Goal: Transaction & Acquisition: Book appointment/travel/reservation

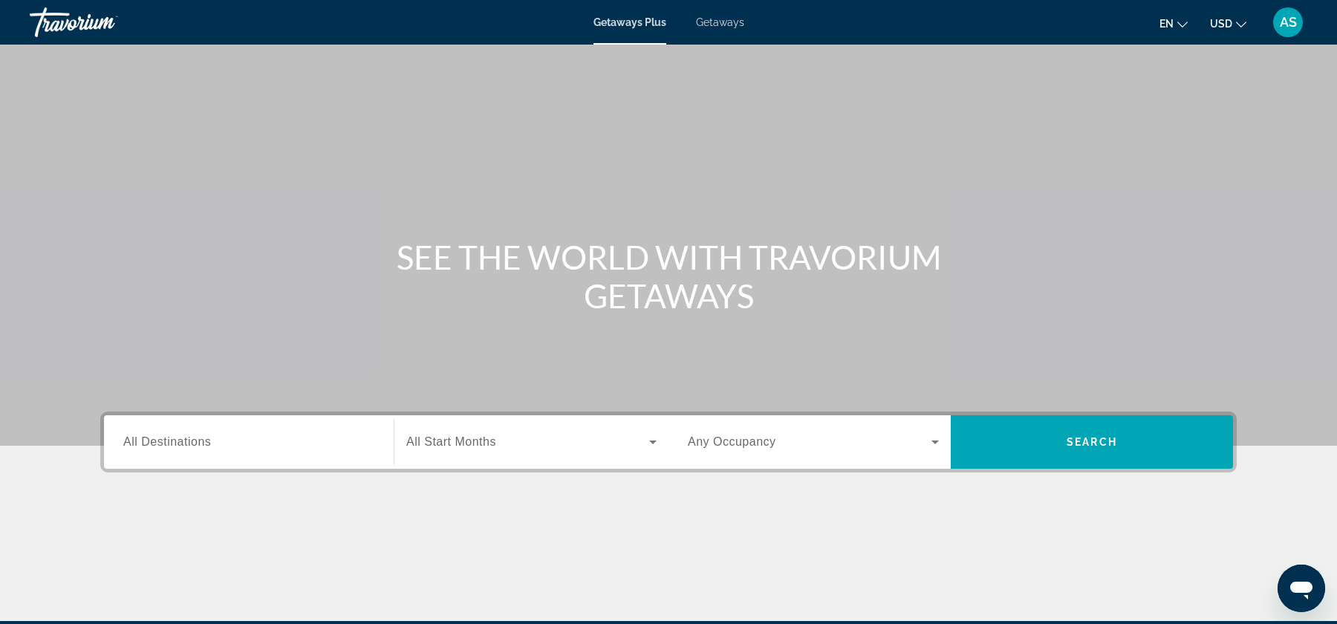
click at [163, 439] on span "All Destinations" at bounding box center [167, 441] width 88 height 13
click at [163, 439] on input "Destination All Destinations" at bounding box center [248, 443] width 251 height 18
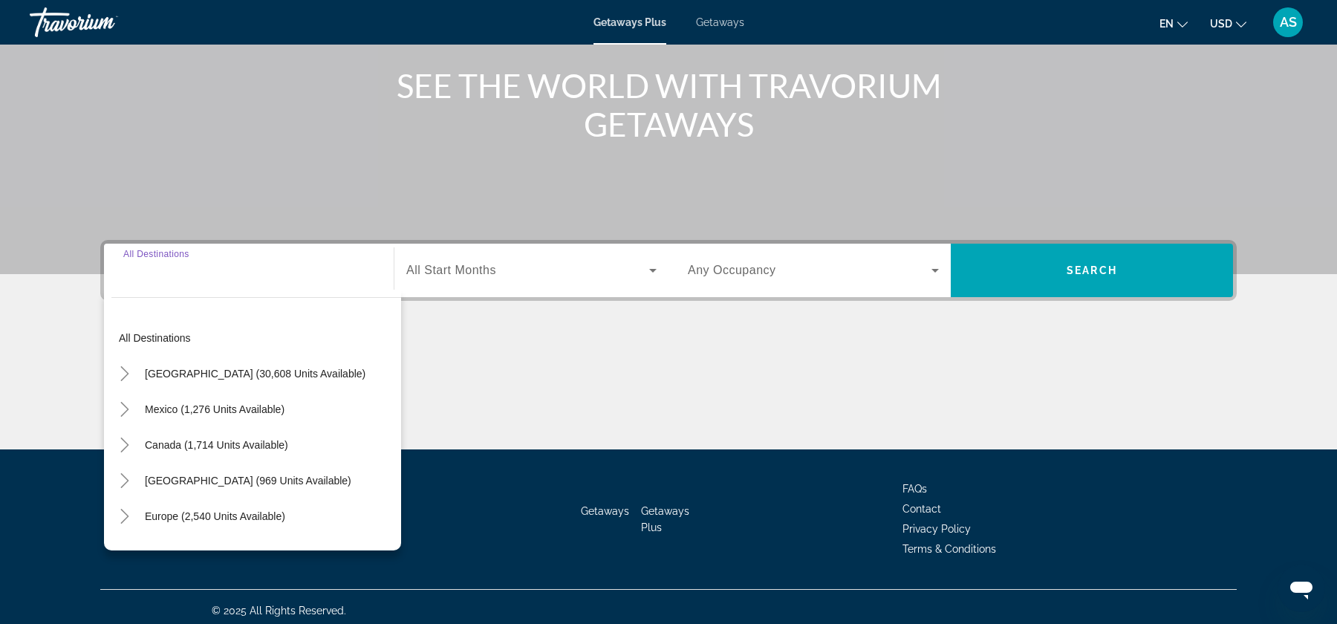
scroll to position [178, 0]
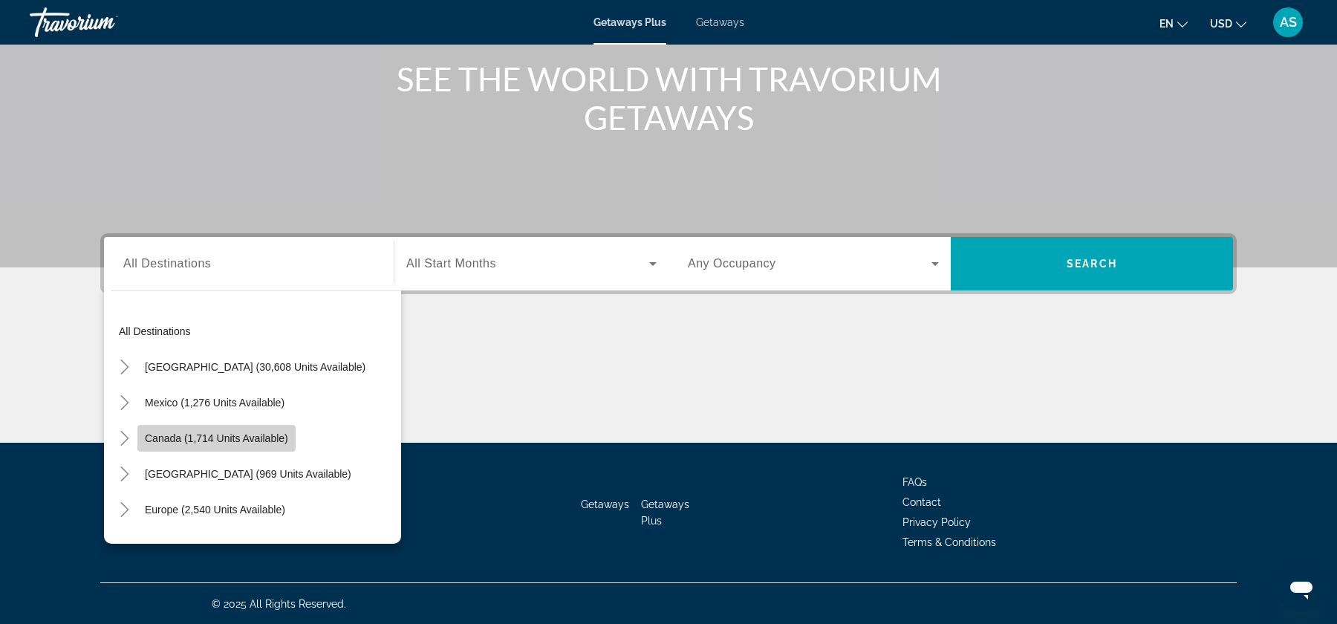
click at [219, 440] on span "Canada (1,714 units available)" at bounding box center [216, 438] width 143 height 12
type input "**********"
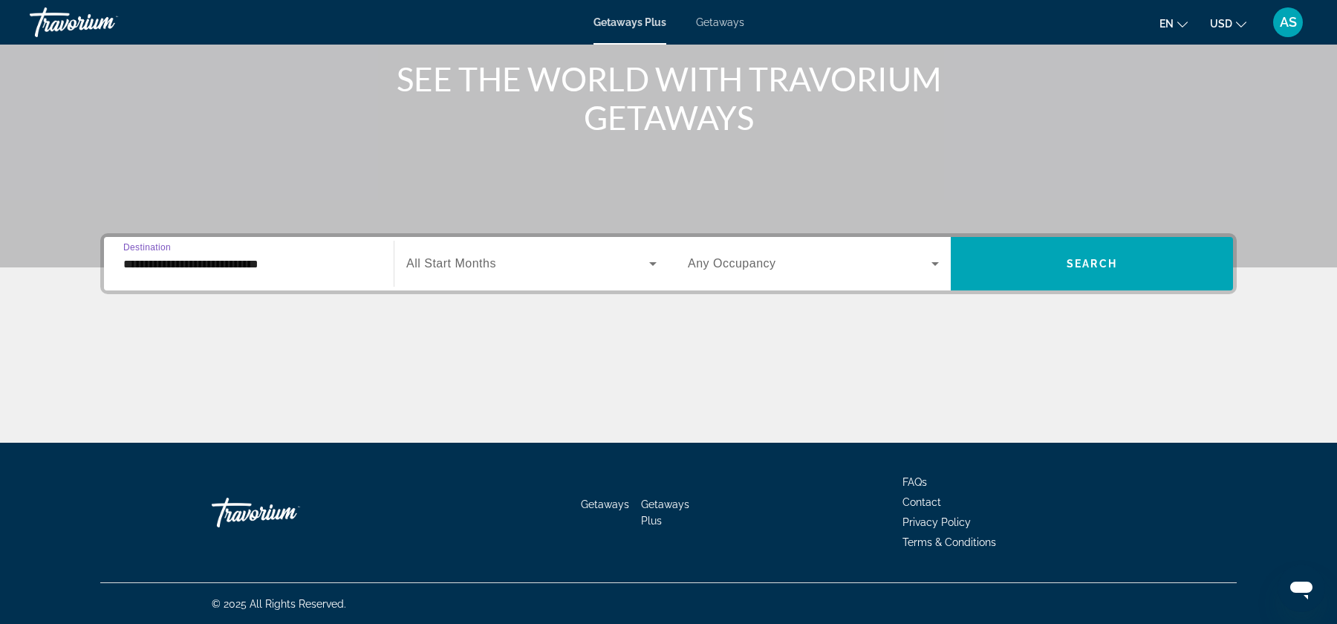
click at [500, 269] on span "Search widget" at bounding box center [527, 264] width 243 height 18
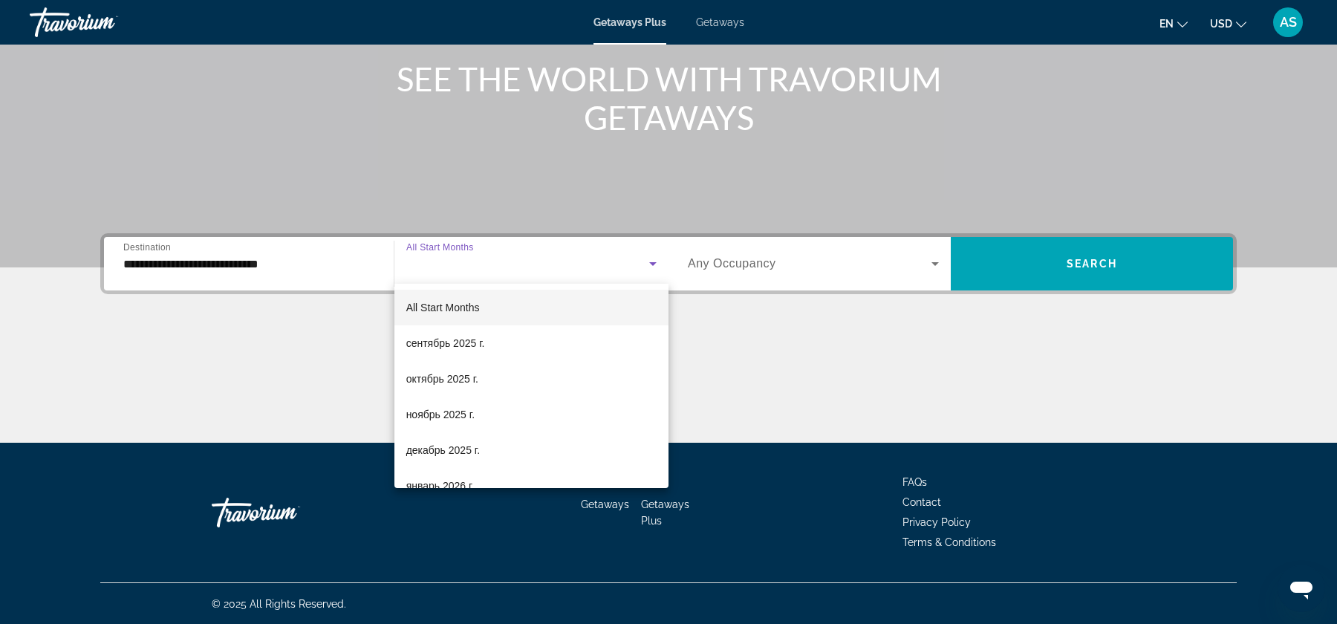
click at [494, 310] on mat-option "All Start Months" at bounding box center [531, 308] width 274 height 36
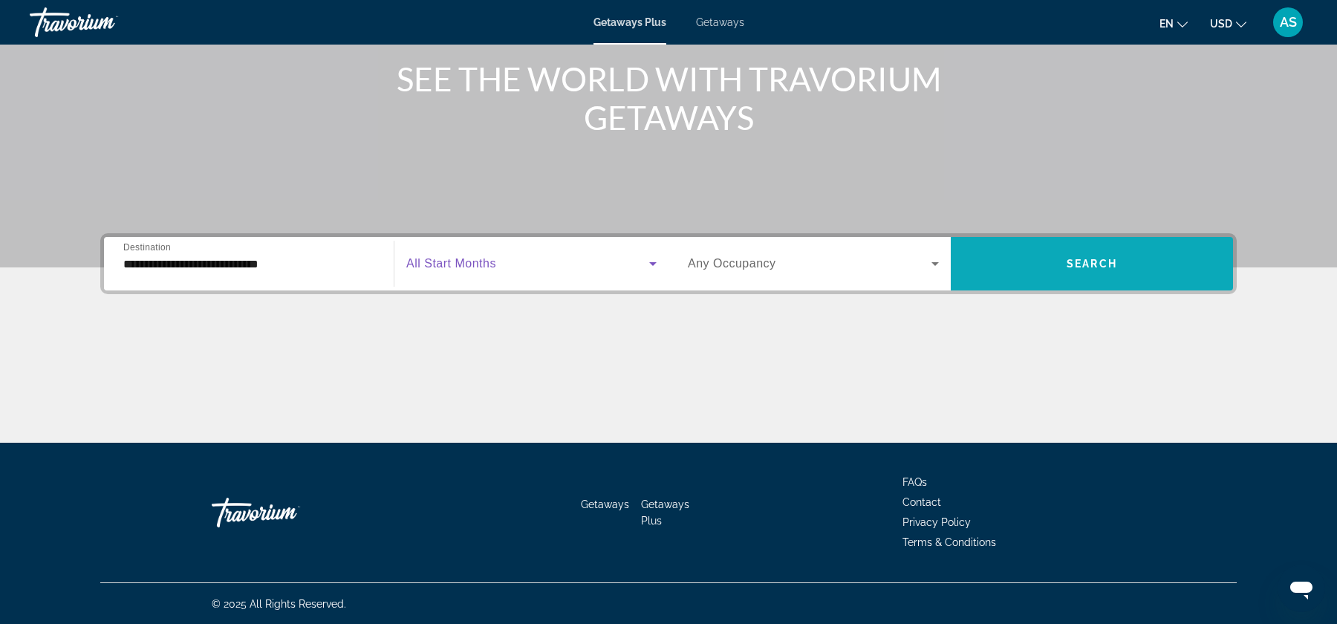
click at [1095, 258] on span "Search" at bounding box center [1092, 264] width 51 height 12
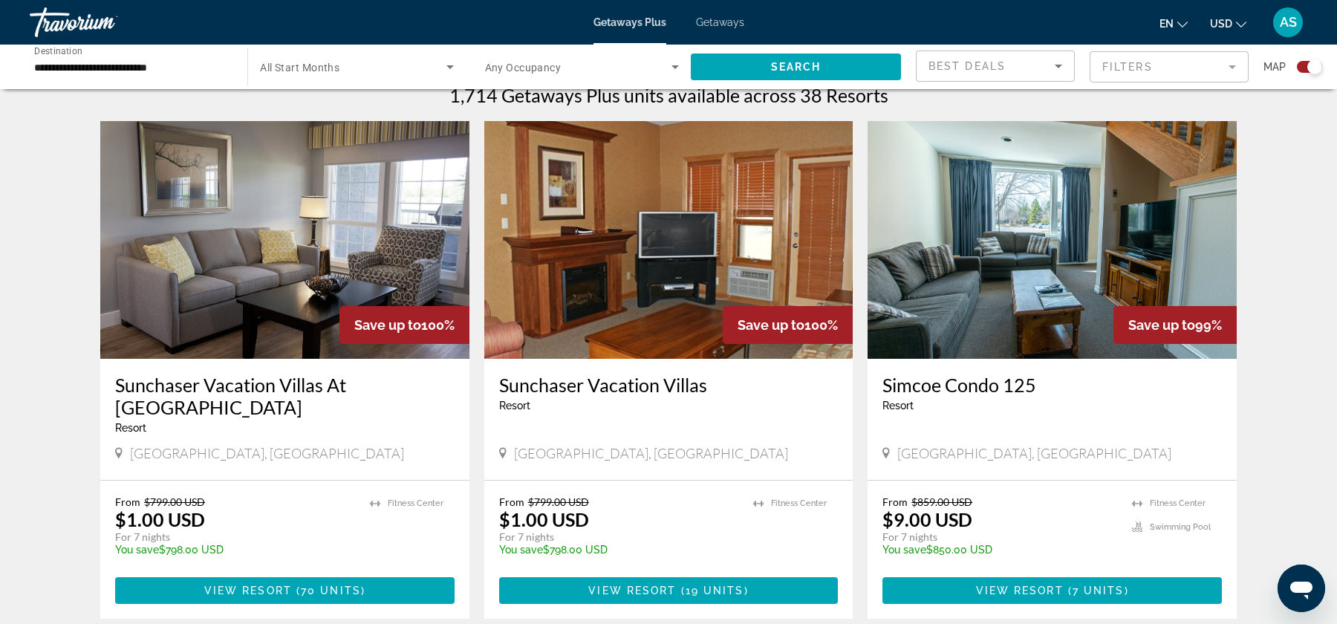
scroll to position [472, 0]
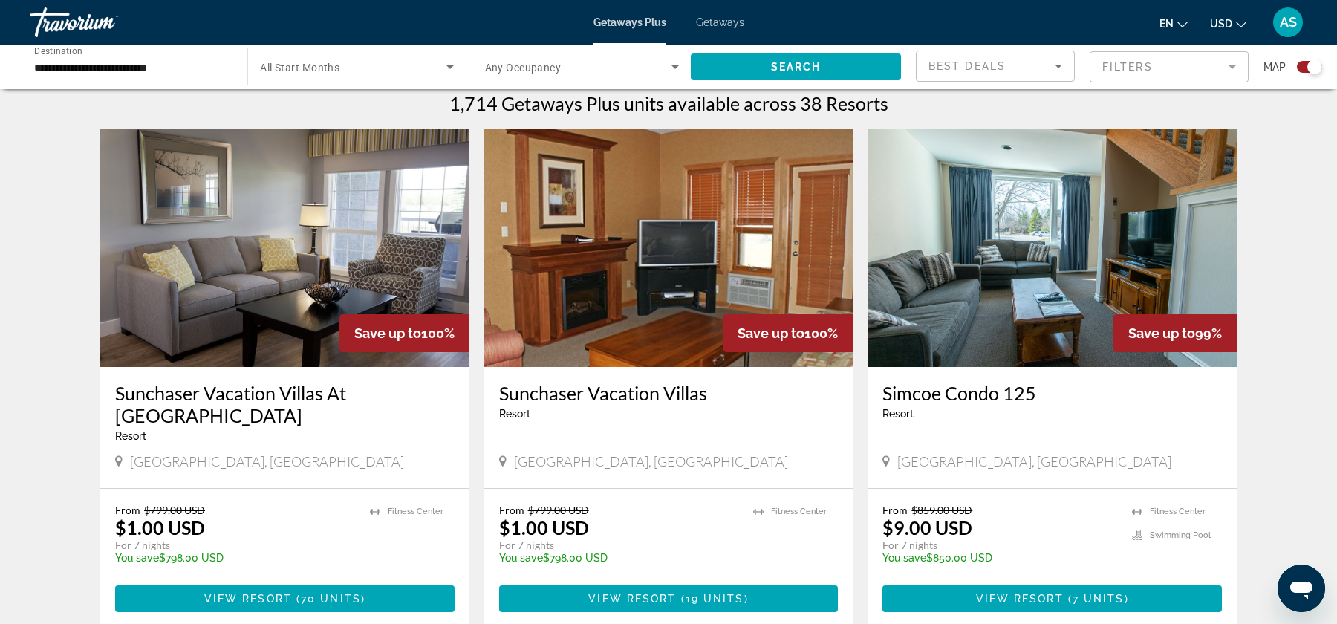
click at [972, 332] on img "Main content" at bounding box center [1052, 248] width 369 height 238
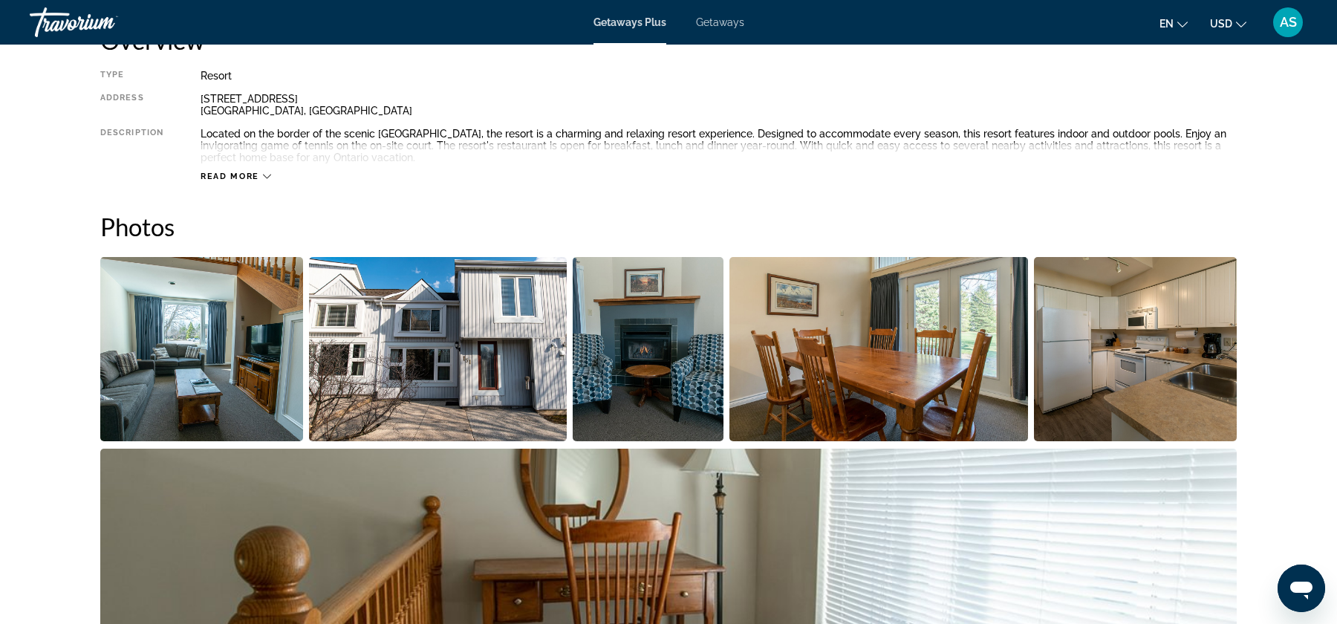
scroll to position [358, 0]
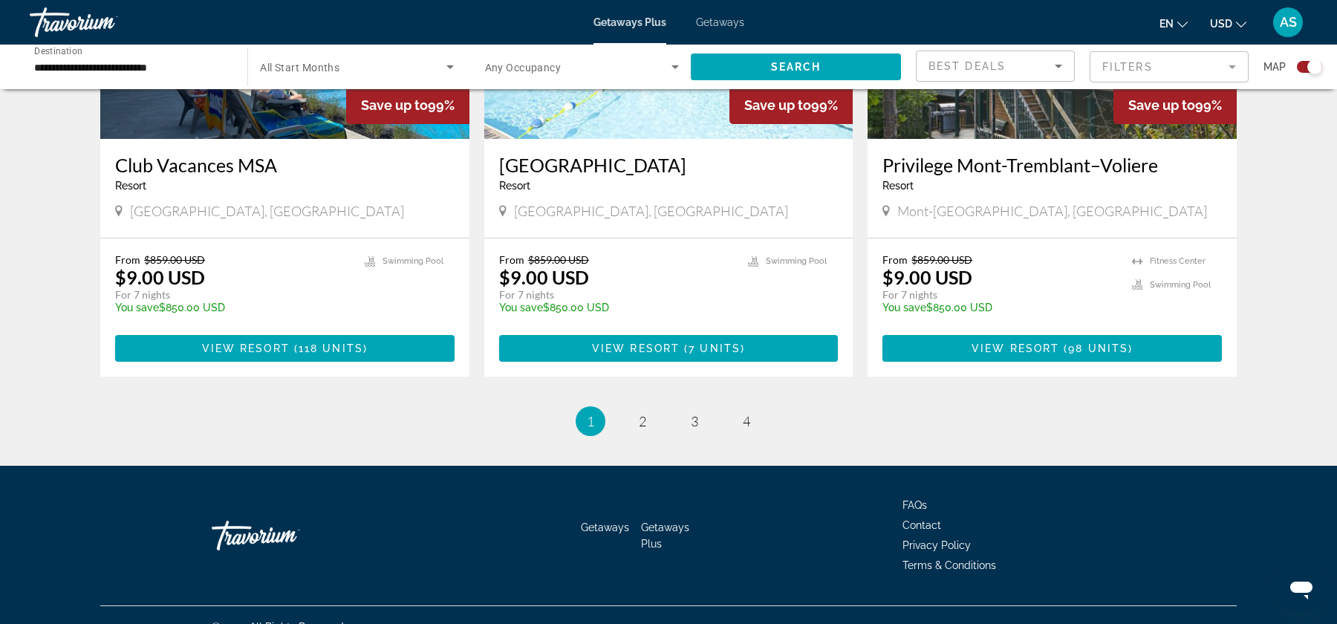
scroll to position [2259, 0]
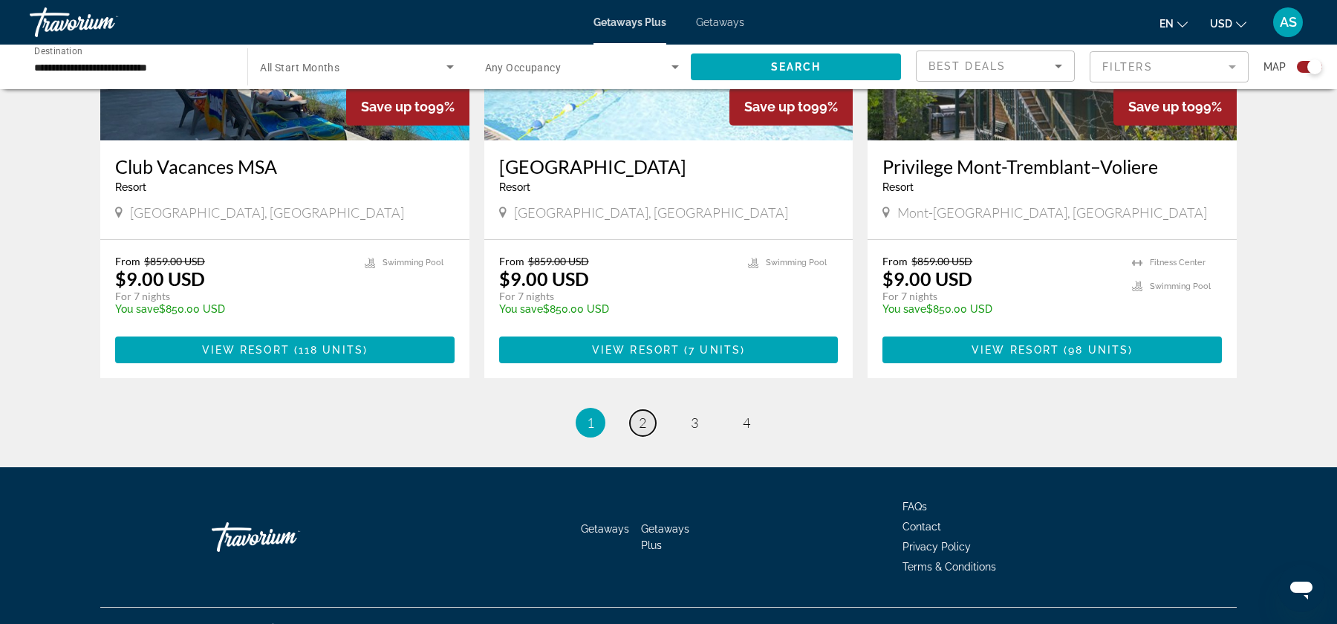
click at [639, 414] on span "2" at bounding box center [642, 422] width 7 height 16
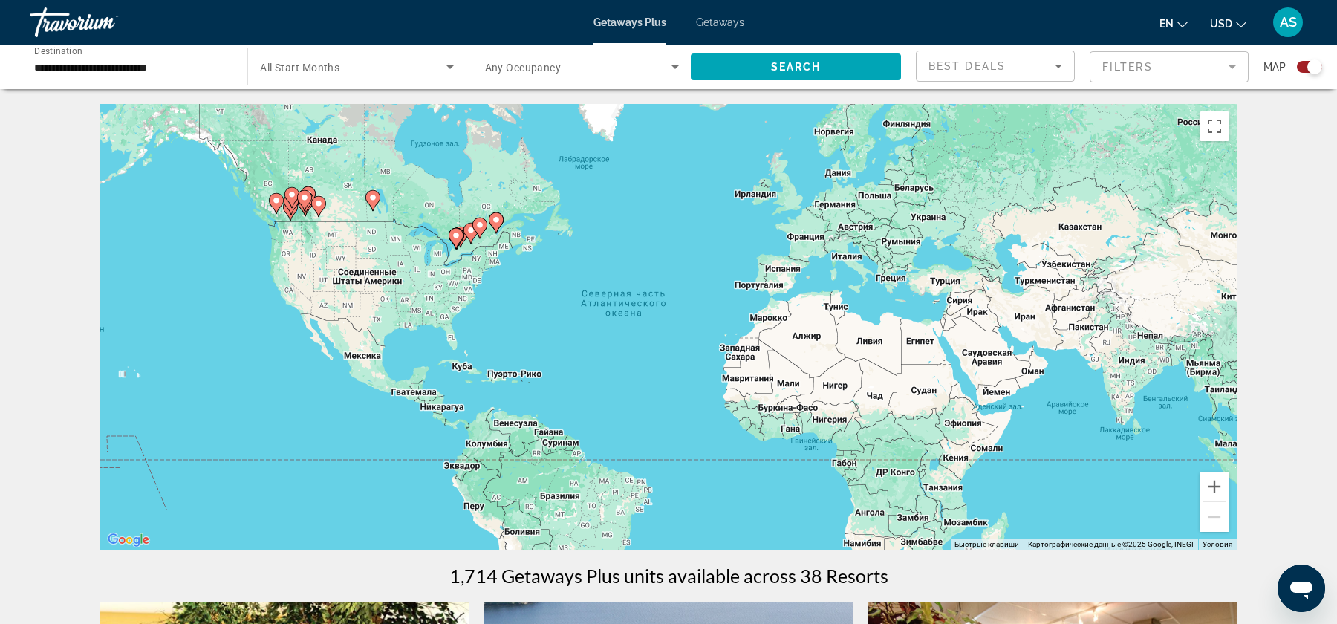
click at [284, 197] on gmp-advanced-marker "Main content" at bounding box center [291, 197] width 15 height 22
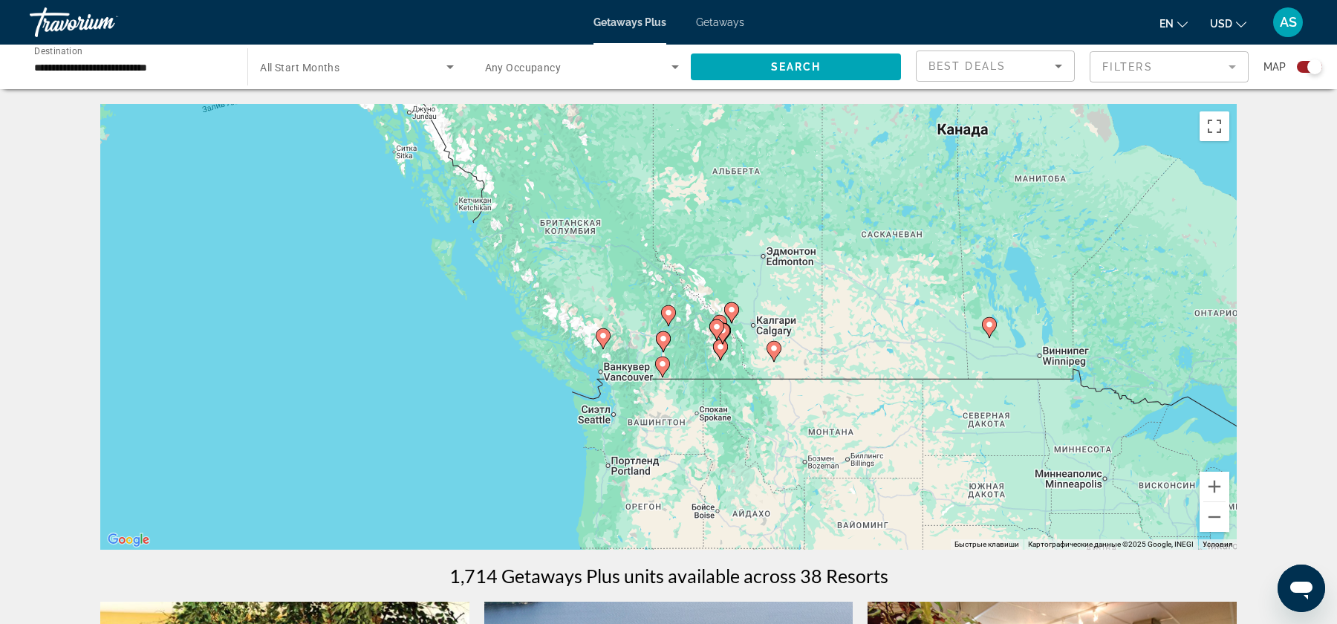
click at [56, 67] on input "**********" at bounding box center [131, 68] width 194 height 18
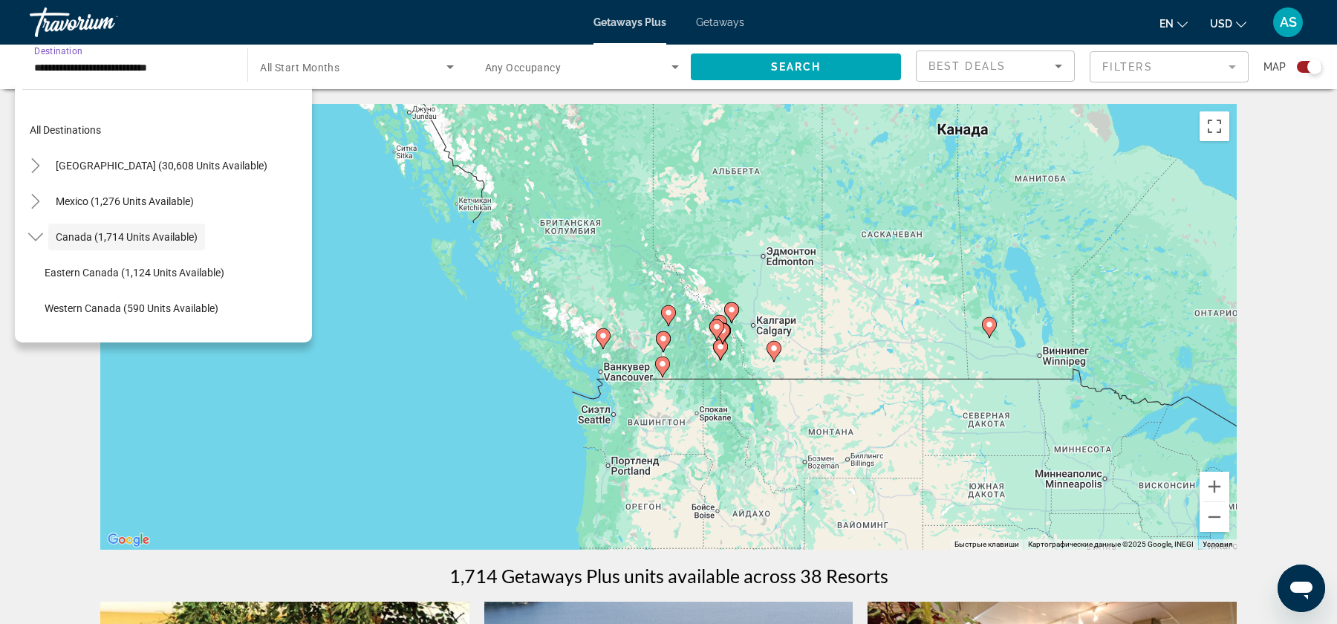
scroll to position [17, 0]
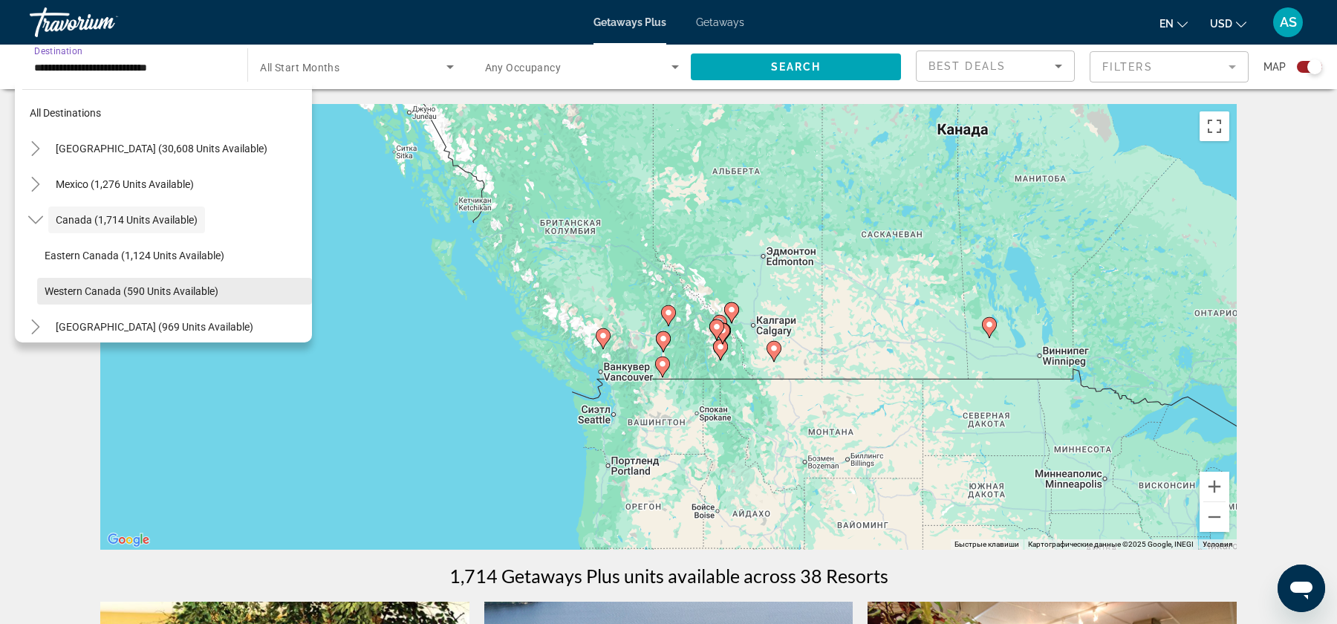
click at [98, 287] on span "Western Canada (590 units available)" at bounding box center [132, 291] width 174 height 12
type input "**********"
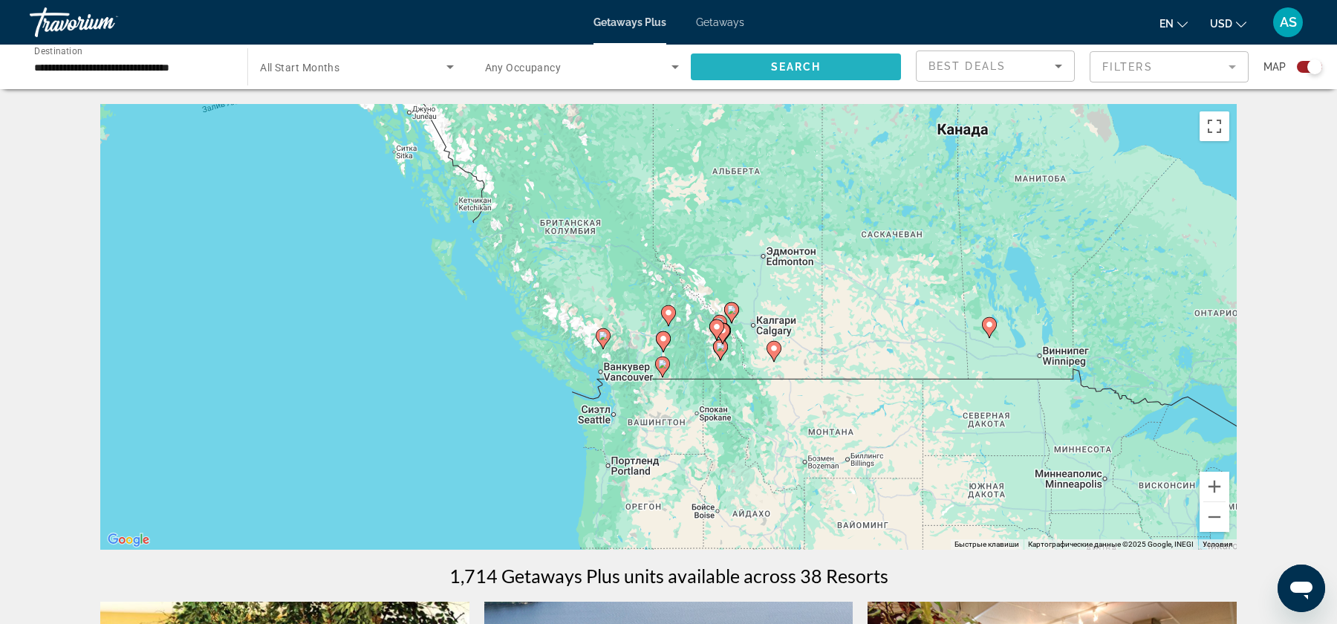
click at [774, 66] on span "Search" at bounding box center [796, 67] width 51 height 12
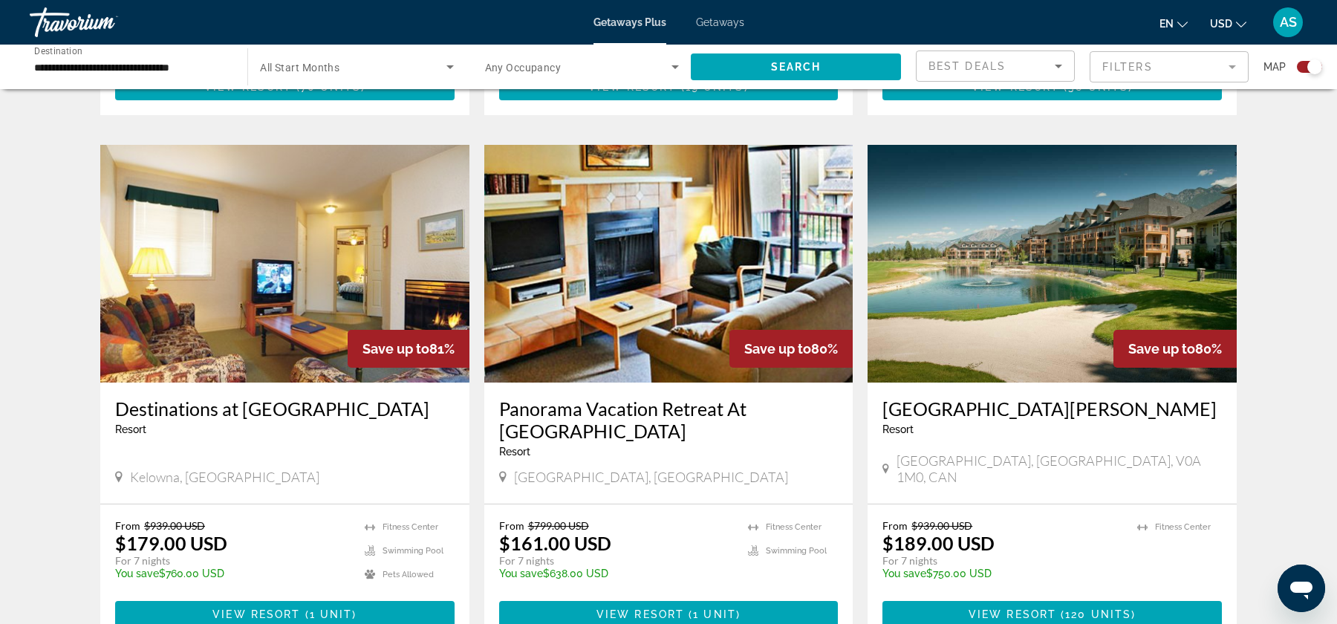
scroll to position [985, 0]
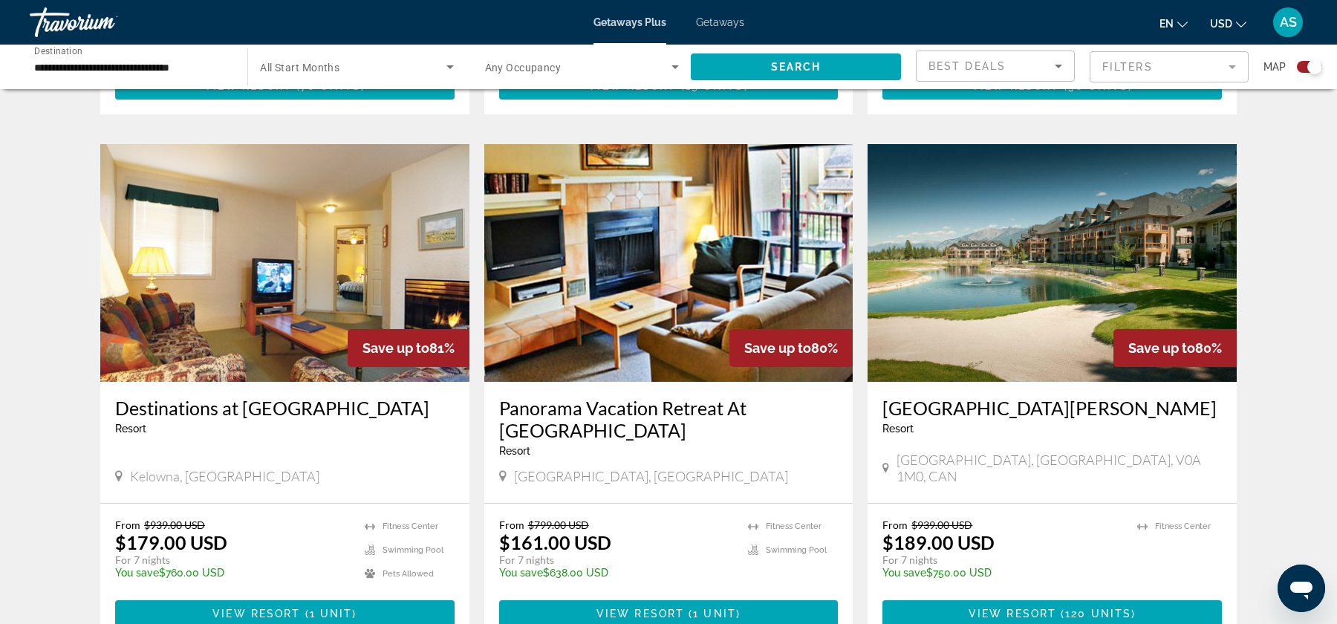
click at [1008, 255] on img "Main content" at bounding box center [1052, 263] width 369 height 238
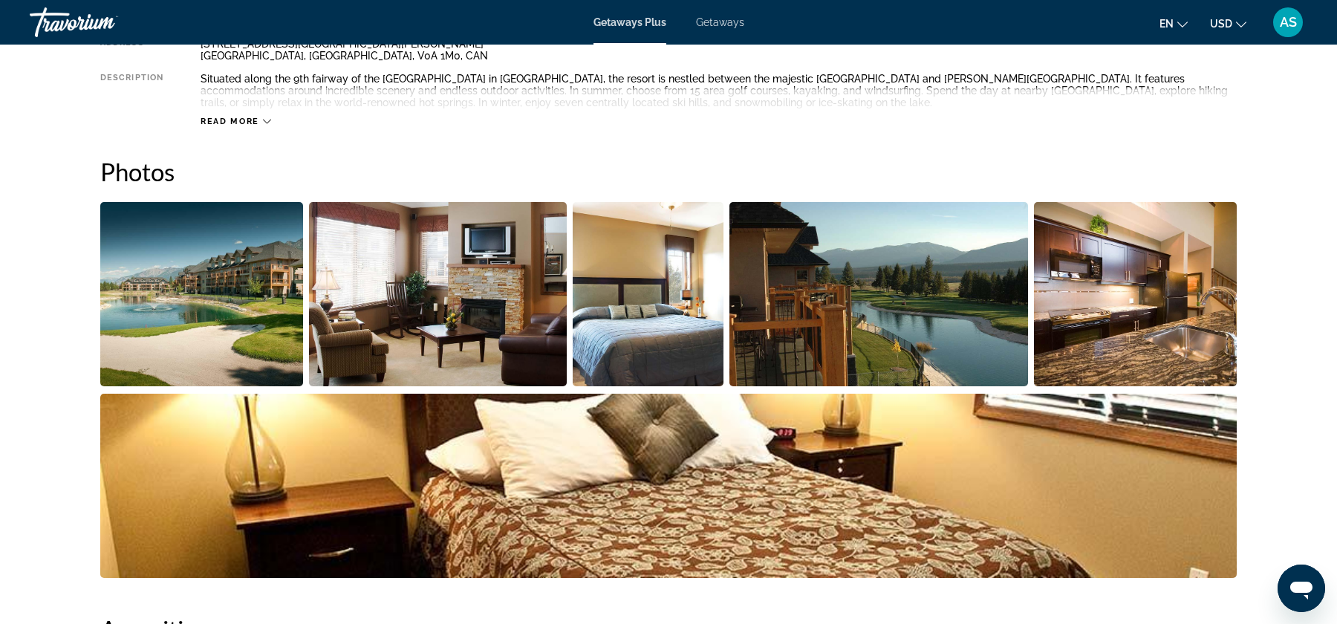
scroll to position [608, 0]
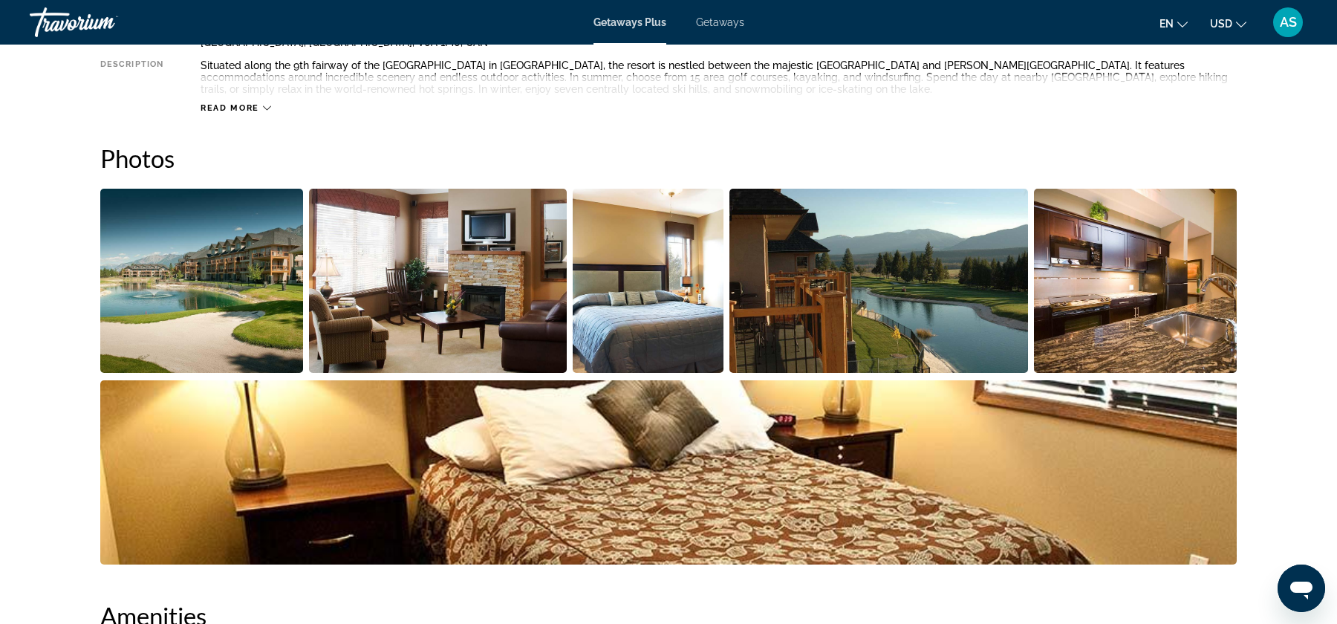
click at [856, 283] on img "Open full-screen image slider" at bounding box center [878, 281] width 299 height 184
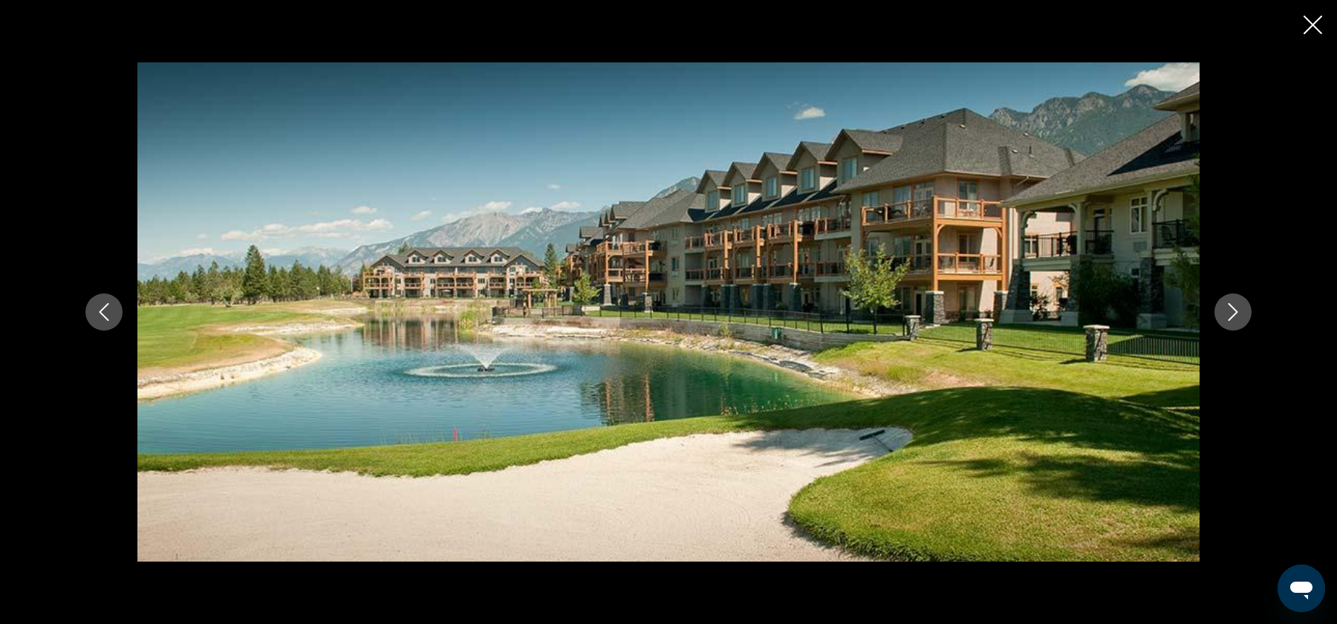
click at [1231, 316] on icon "Next image" at bounding box center [1233, 312] width 18 height 18
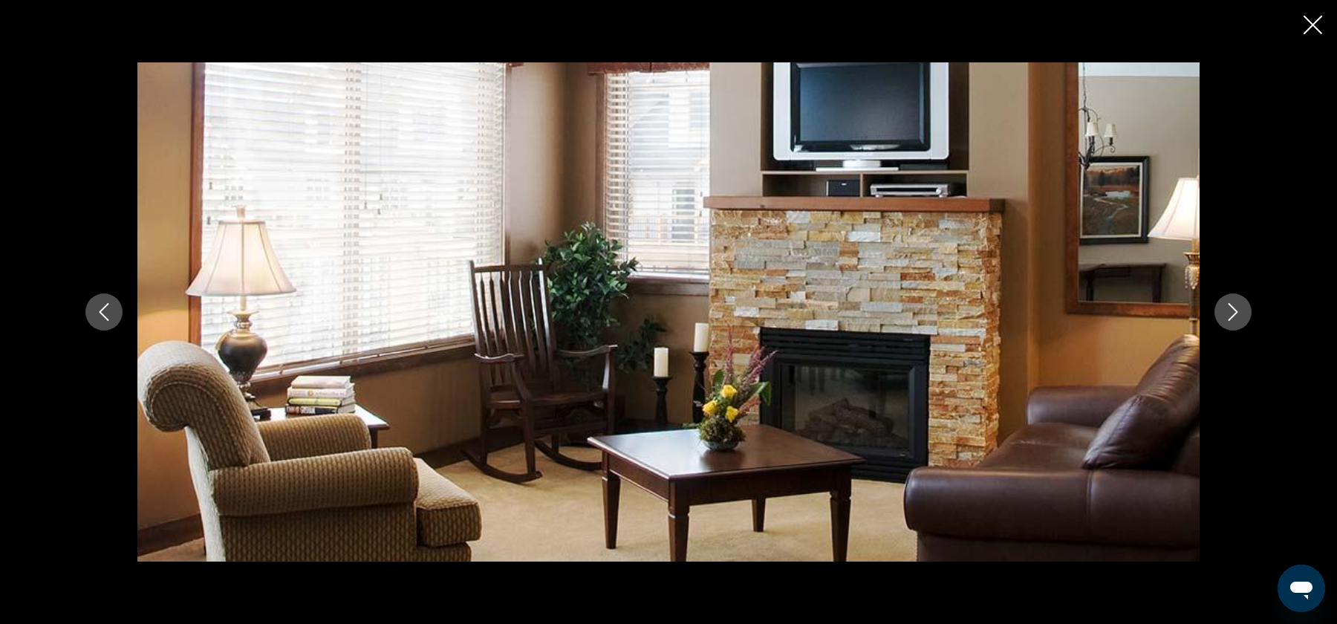
click at [1231, 316] on icon "Next image" at bounding box center [1233, 312] width 18 height 18
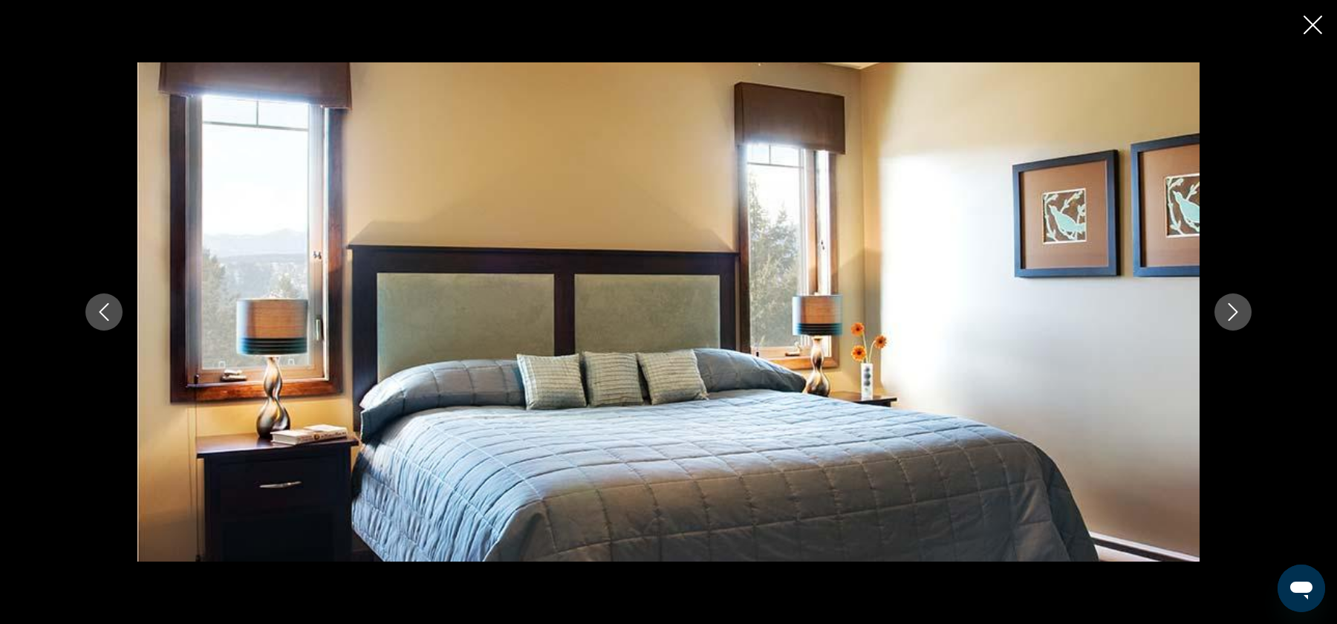
click at [1231, 316] on icon "Next image" at bounding box center [1233, 312] width 18 height 18
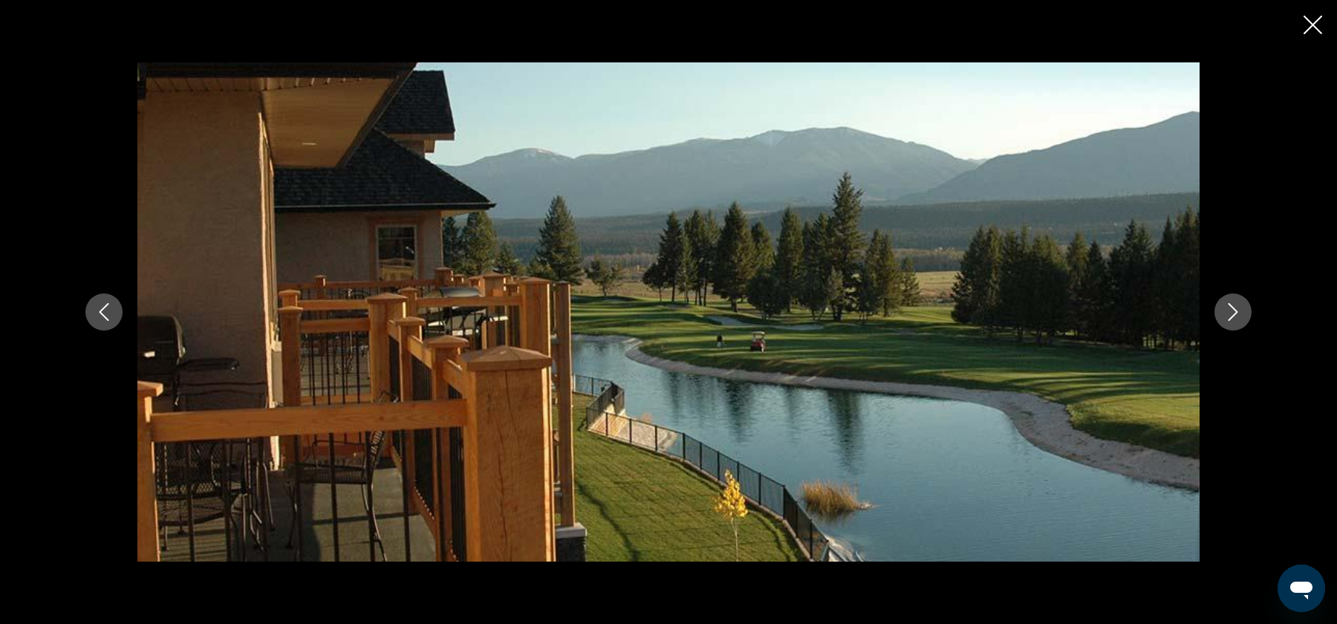
click at [1231, 316] on icon "Next image" at bounding box center [1233, 312] width 18 height 18
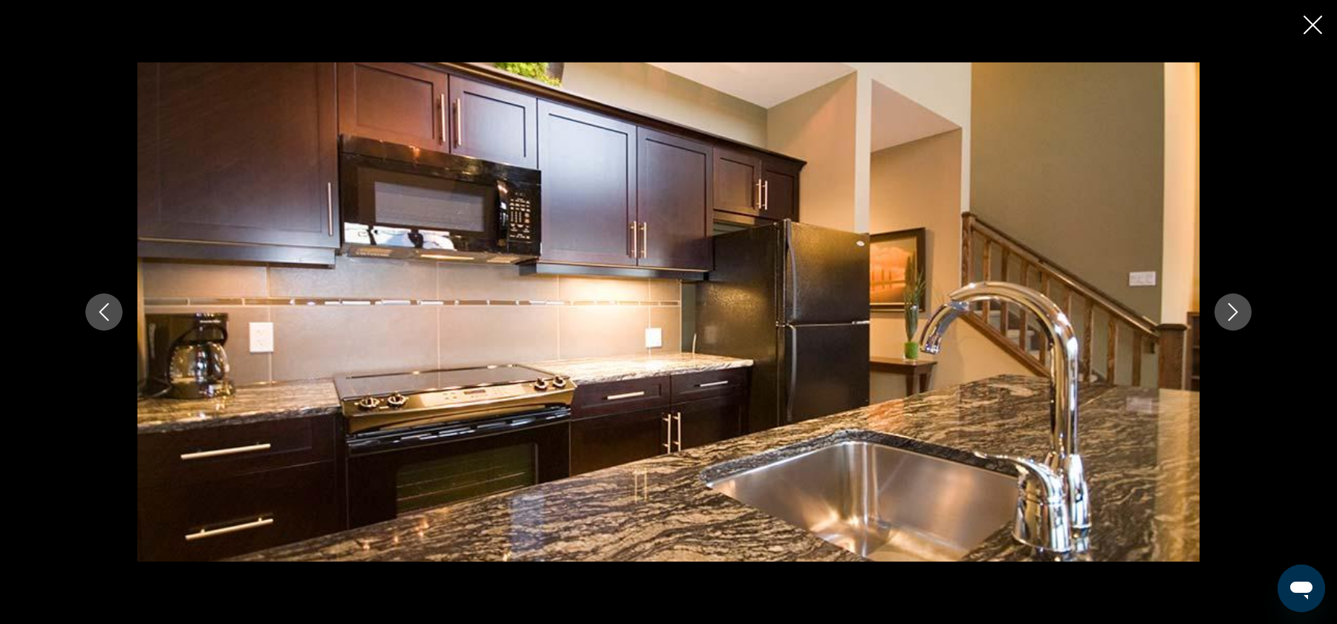
click at [1231, 316] on icon "Next image" at bounding box center [1234, 312] width 10 height 18
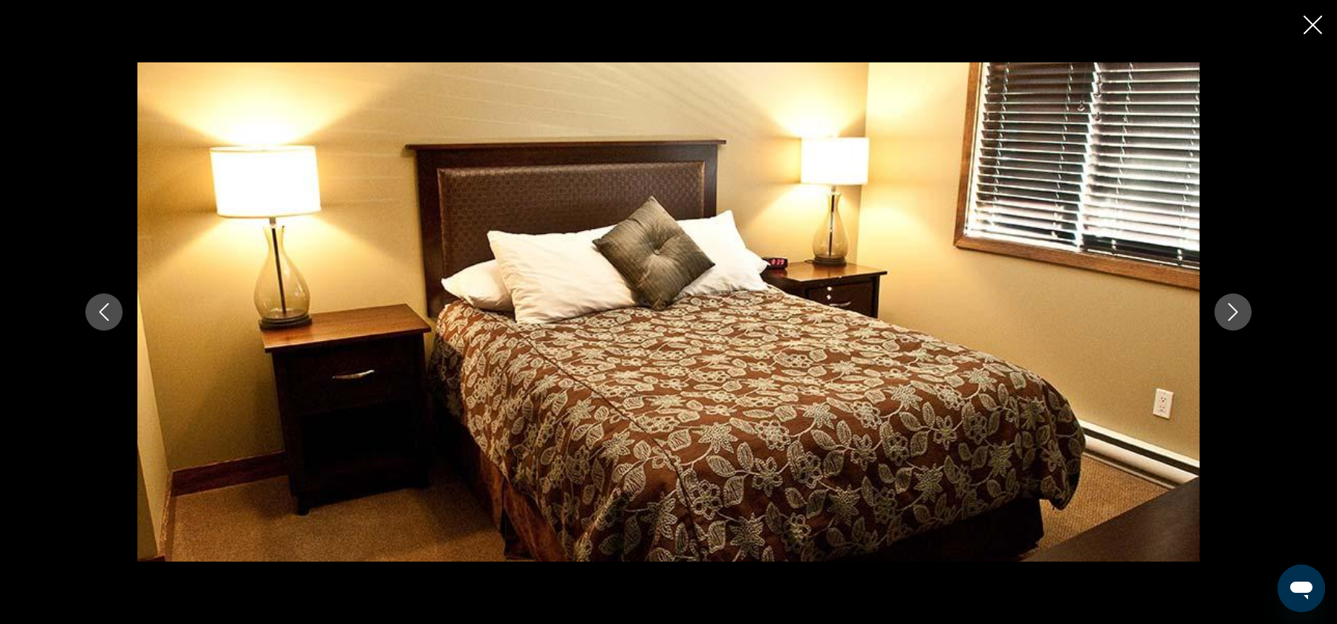
click at [1231, 316] on icon "Next image" at bounding box center [1234, 312] width 10 height 18
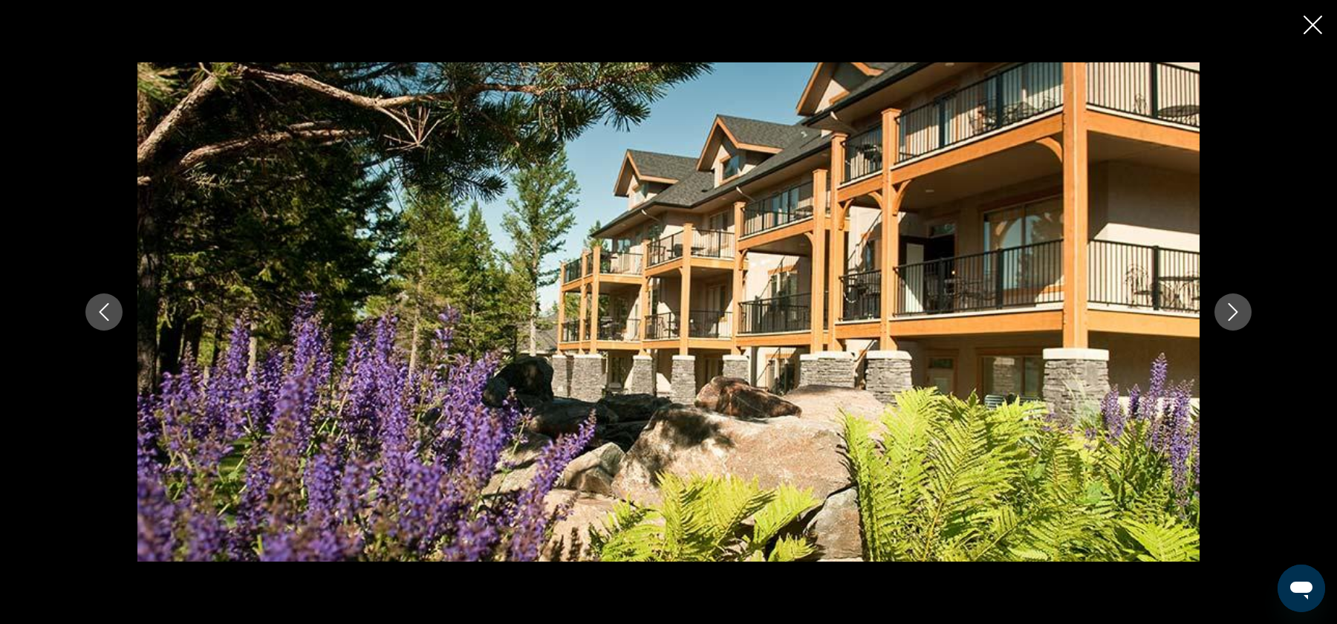
click at [1234, 314] on icon "Next image" at bounding box center [1234, 312] width 10 height 18
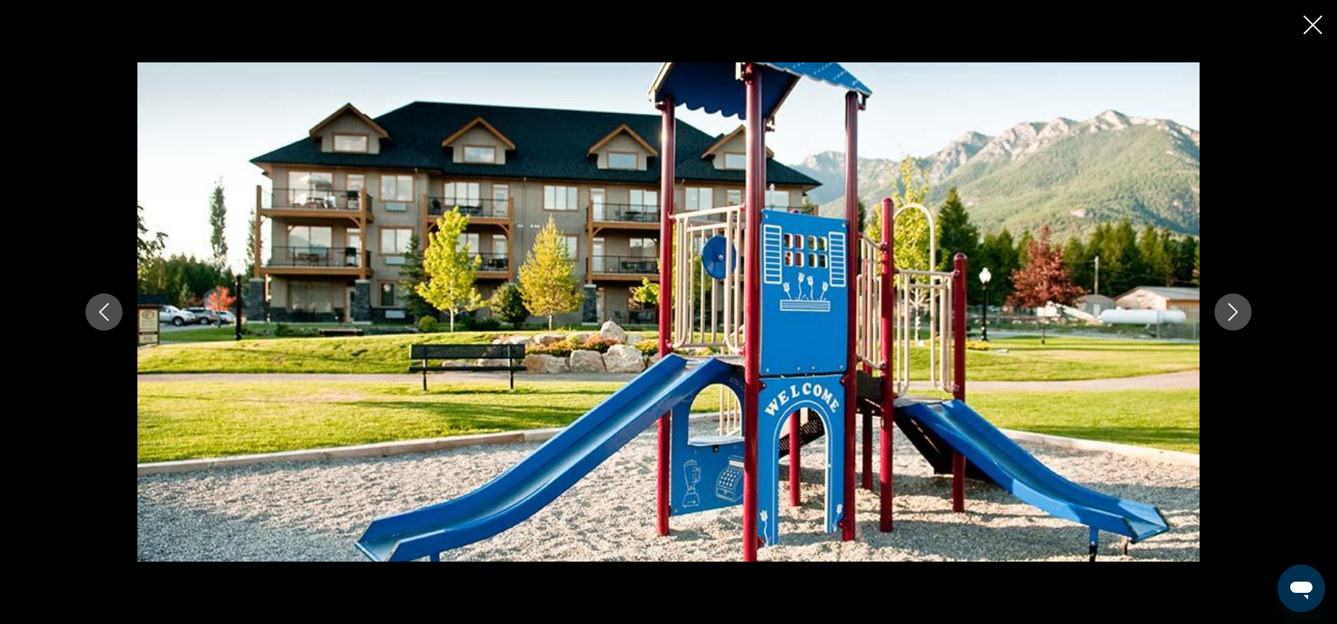
click at [1234, 314] on icon "Next image" at bounding box center [1234, 312] width 10 height 18
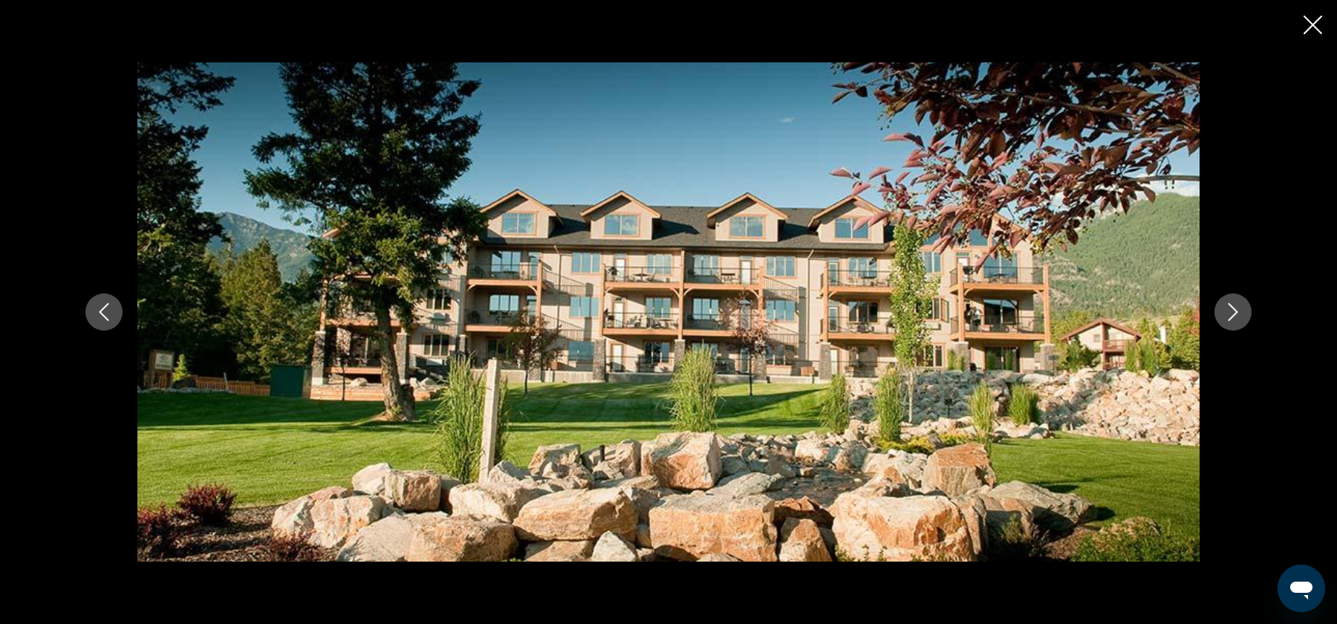
click at [1315, 24] on icon "Close slideshow" at bounding box center [1313, 25] width 19 height 19
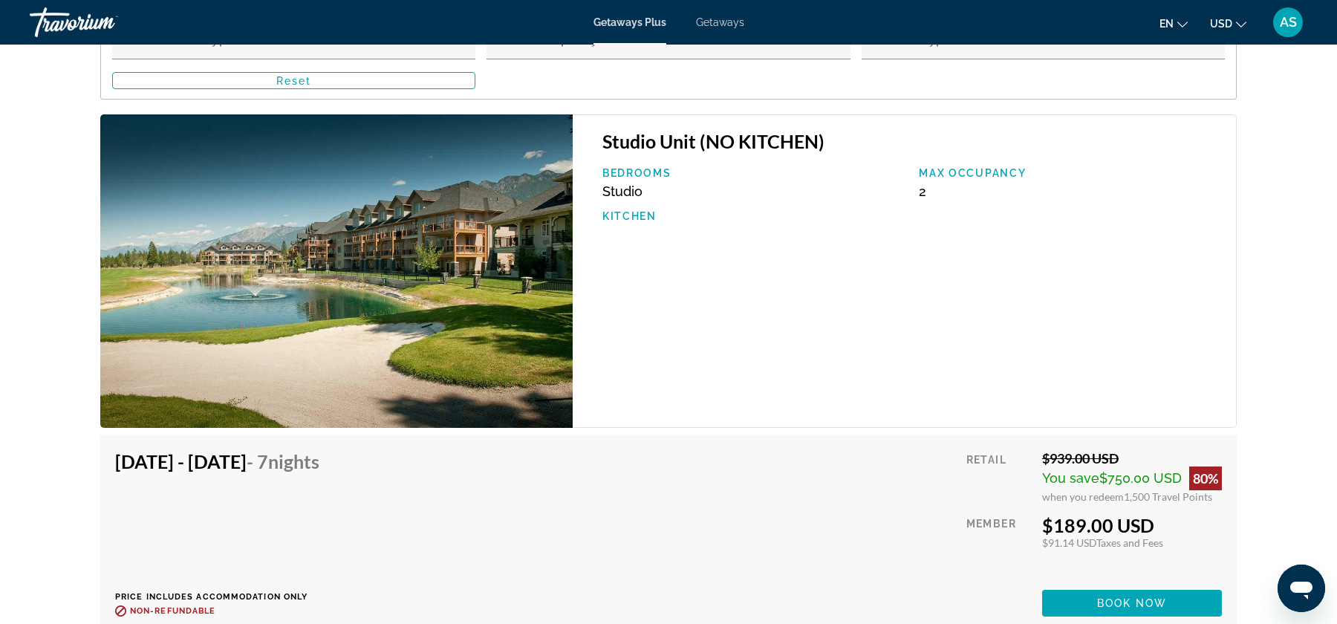
scroll to position [2508, 0]
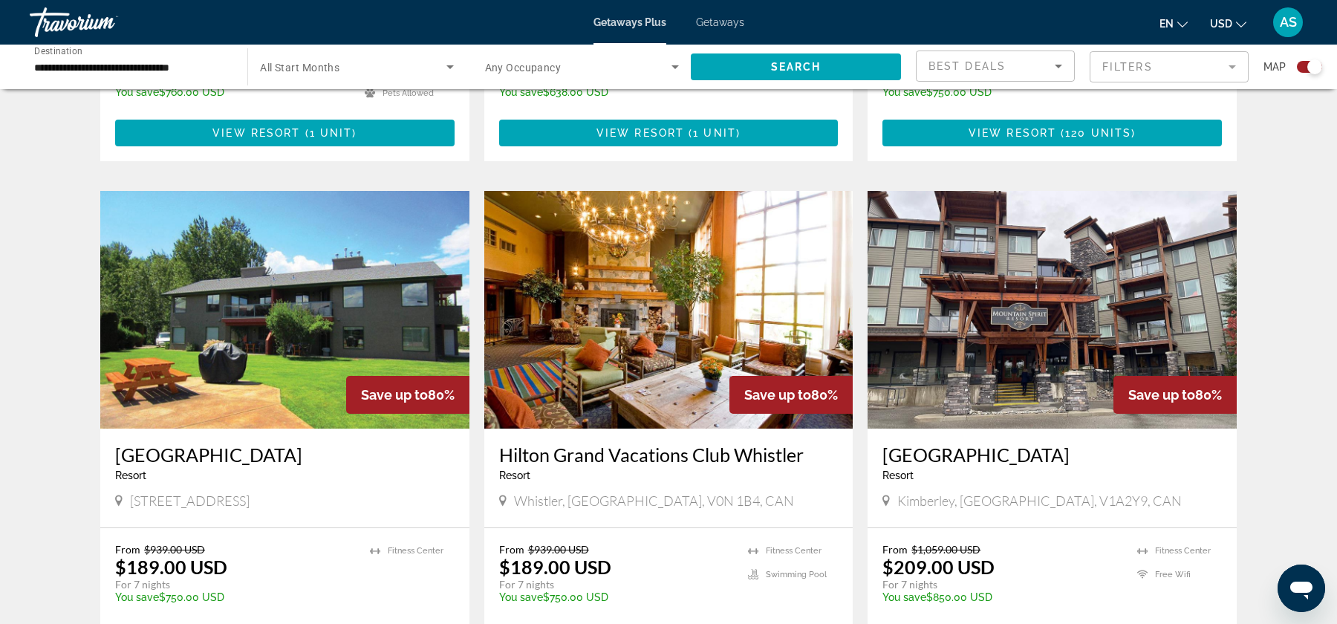
scroll to position [1471, 0]
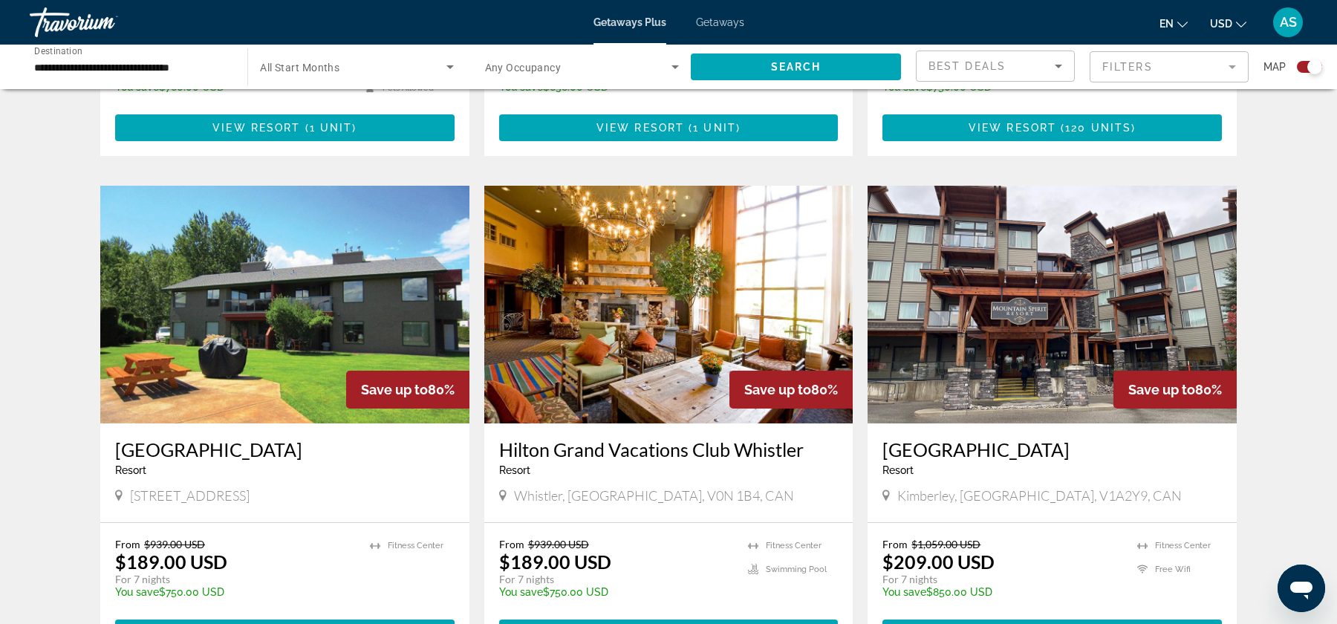
click at [643, 302] on img "Main content" at bounding box center [668, 305] width 369 height 238
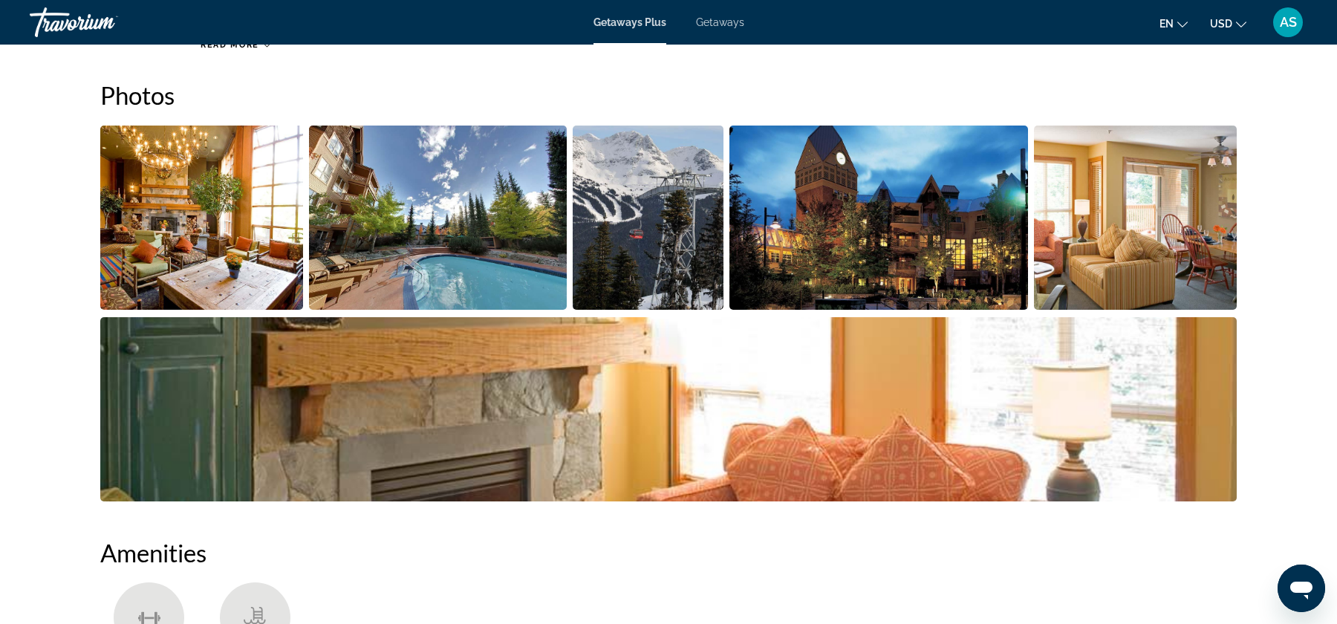
scroll to position [648, 0]
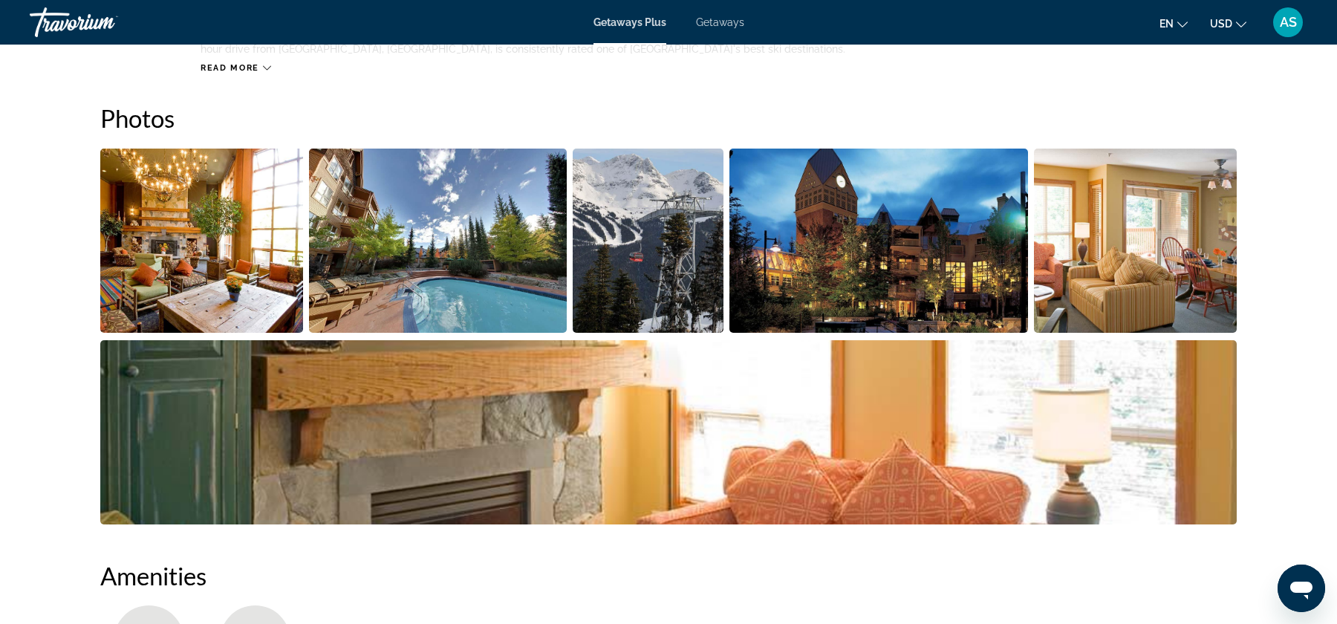
click at [224, 230] on img "Open full-screen image slider" at bounding box center [201, 241] width 203 height 184
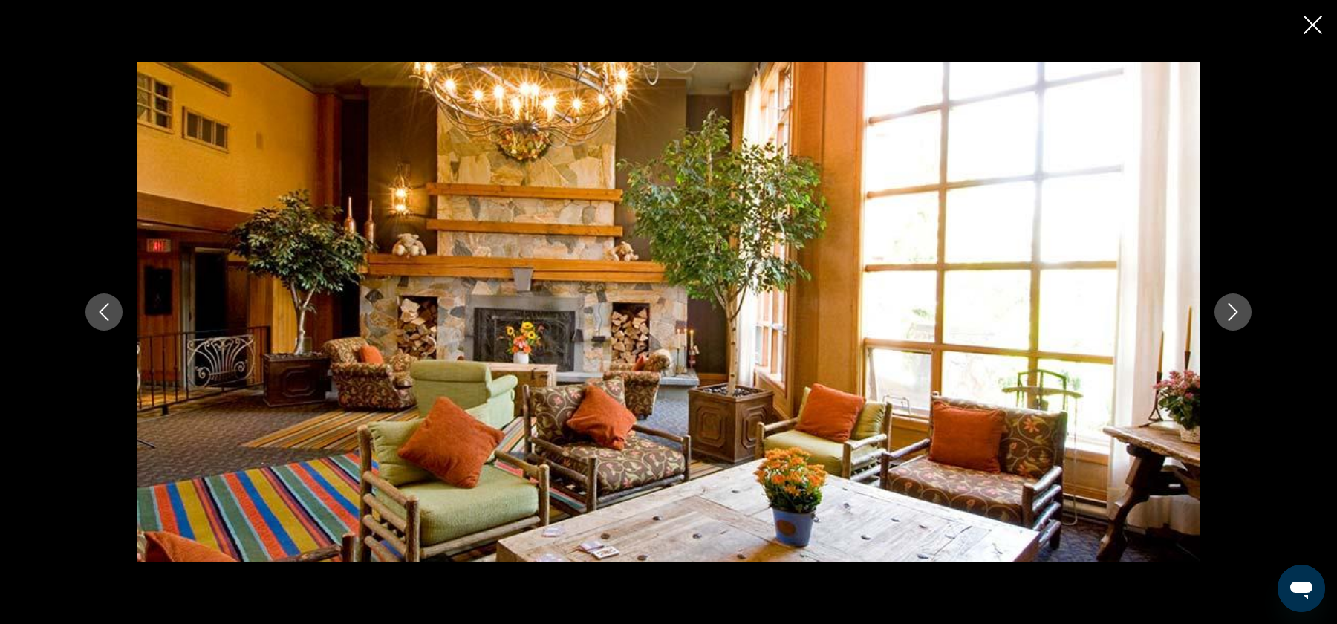
click at [1240, 303] on icon "Next image" at bounding box center [1233, 312] width 18 height 18
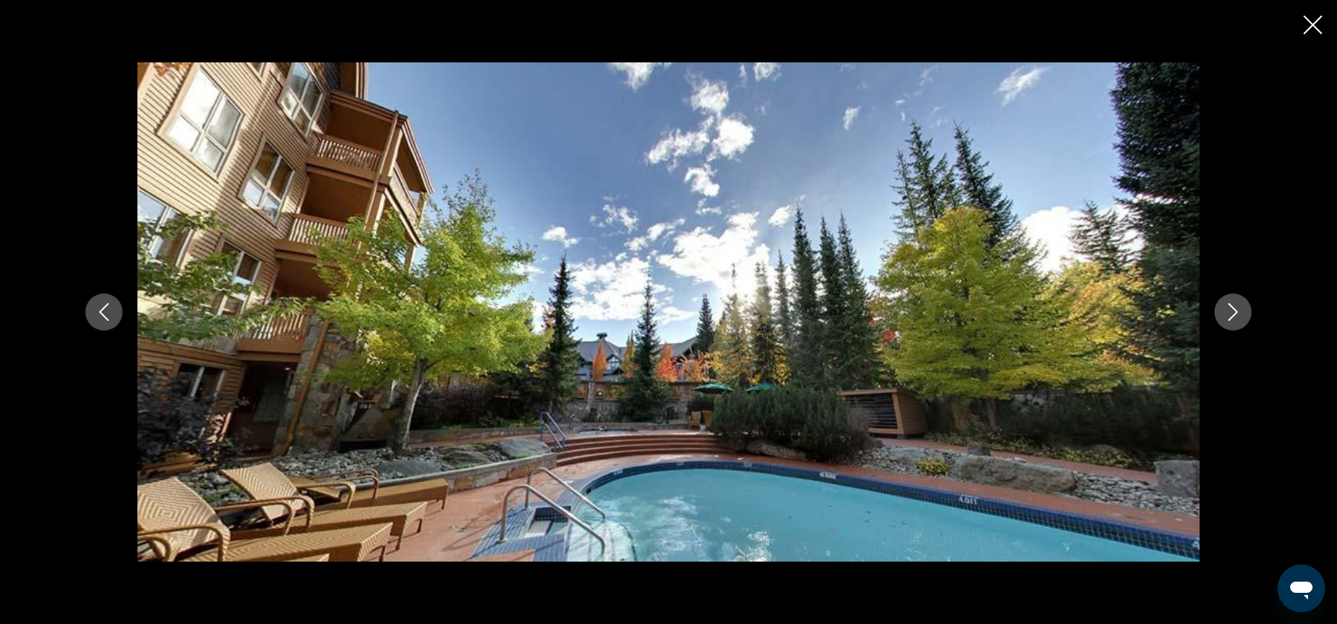
click at [1240, 304] on icon "Next image" at bounding box center [1233, 312] width 18 height 18
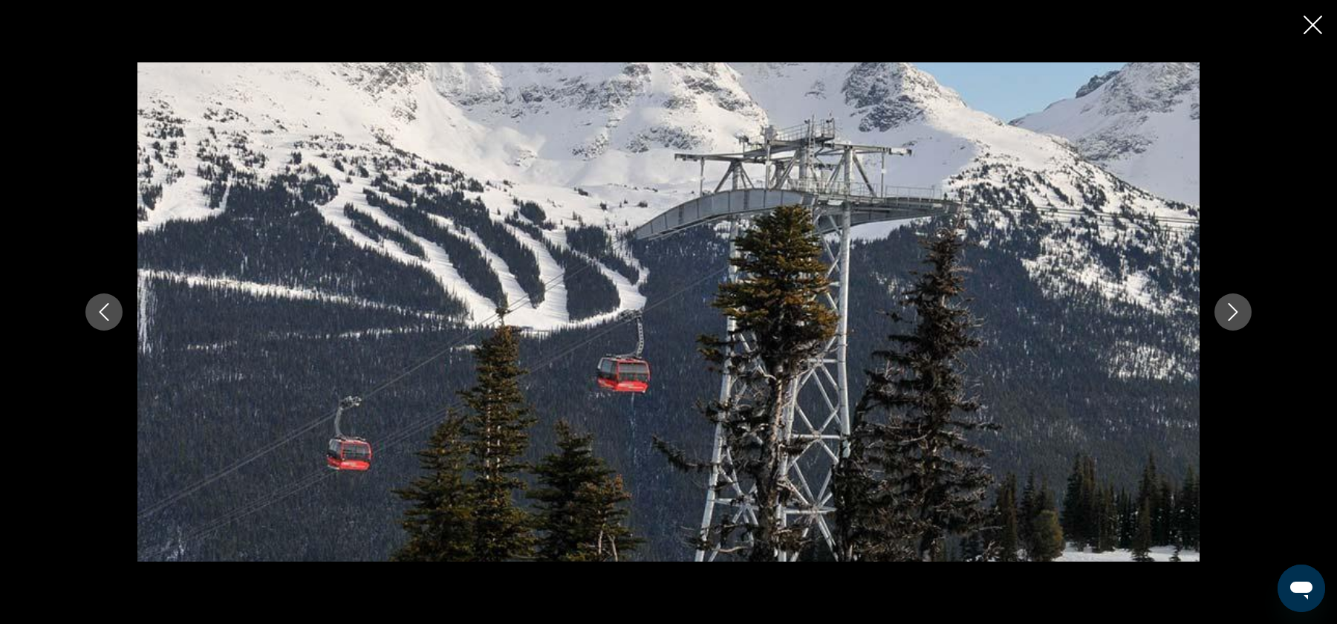
click at [1240, 307] on icon "Next image" at bounding box center [1233, 312] width 18 height 18
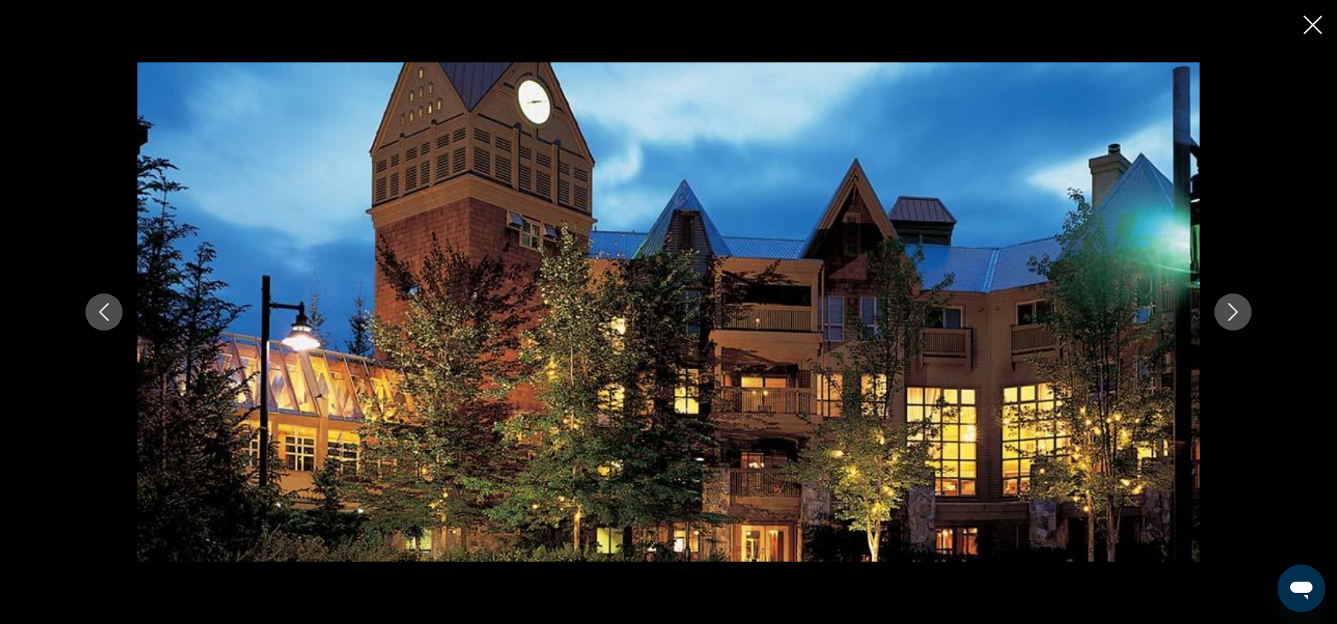
click at [1242, 310] on button "Next image" at bounding box center [1232, 311] width 37 height 37
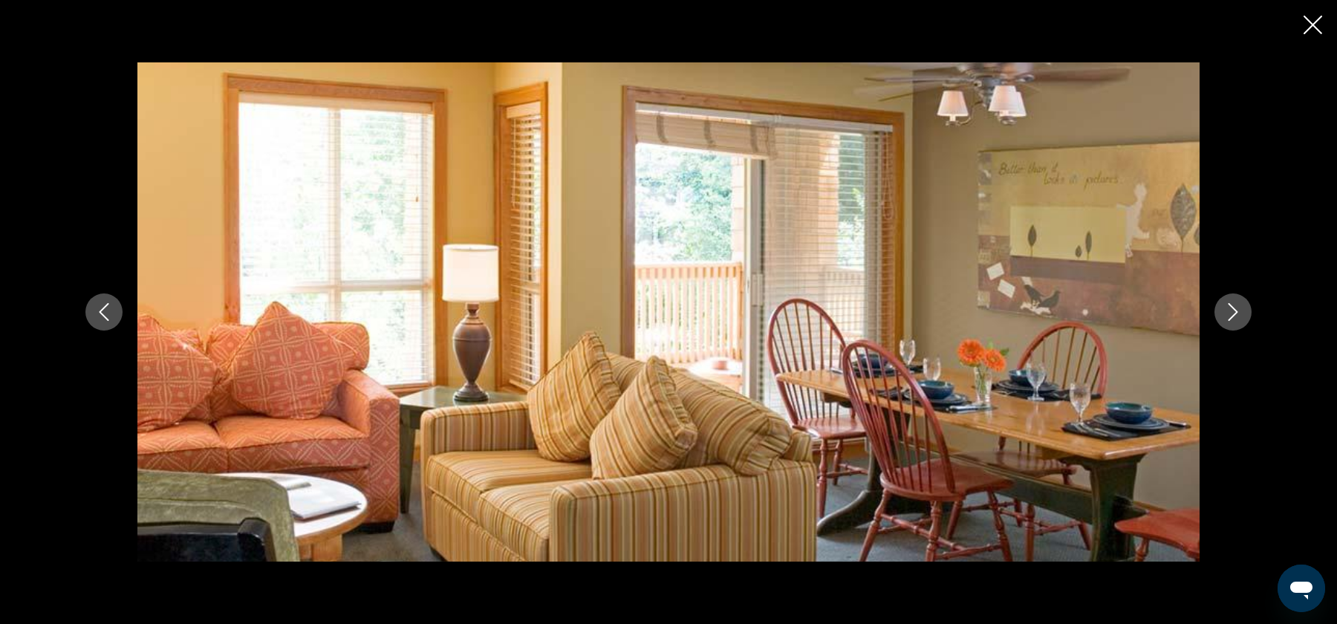
click at [1242, 310] on button "Next image" at bounding box center [1232, 311] width 37 height 37
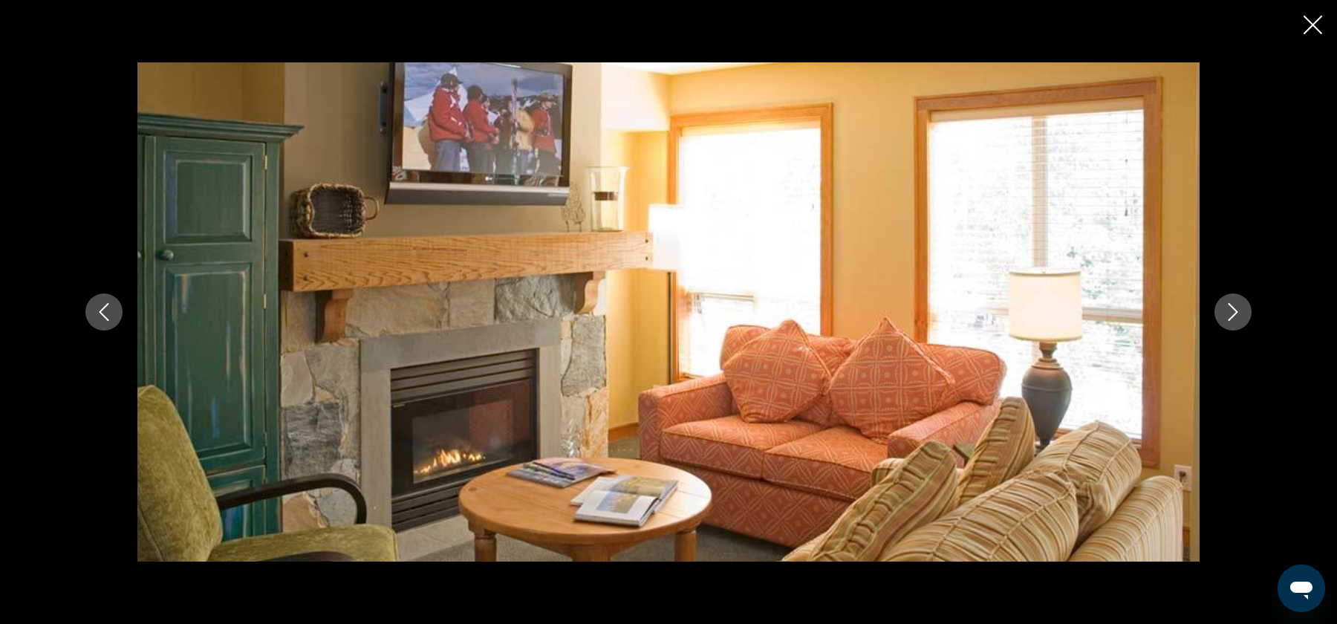
click at [1242, 310] on button "Next image" at bounding box center [1232, 311] width 37 height 37
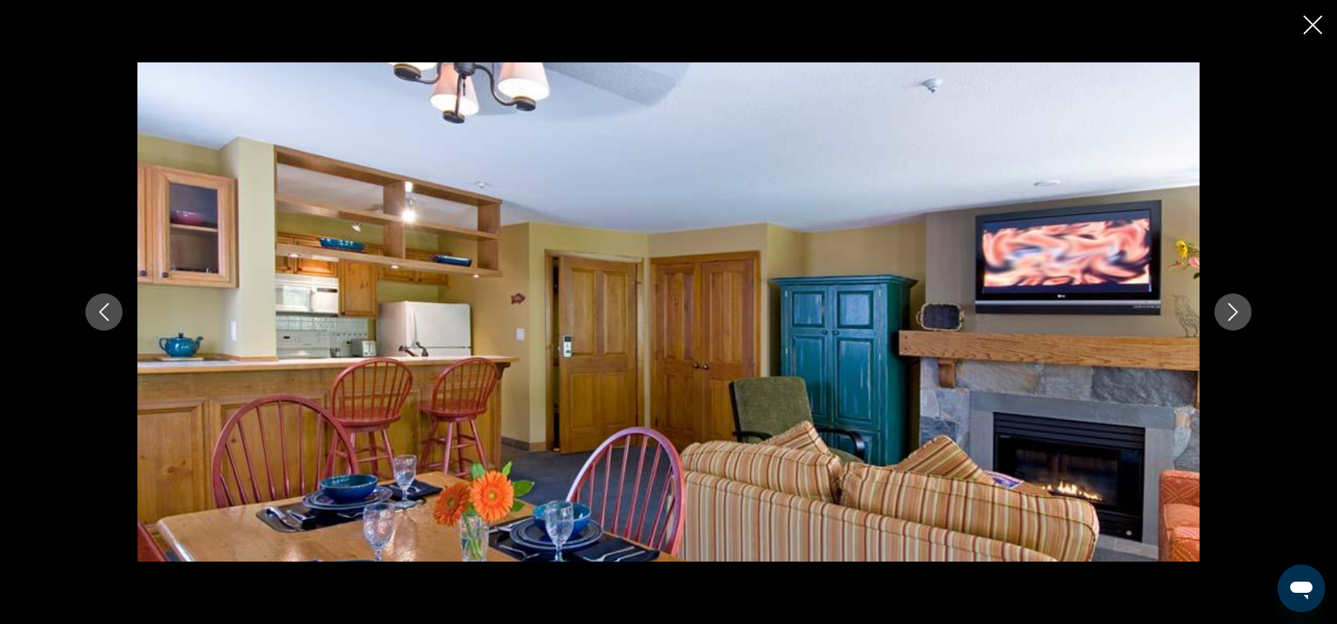
click at [1242, 311] on button "Next image" at bounding box center [1232, 311] width 37 height 37
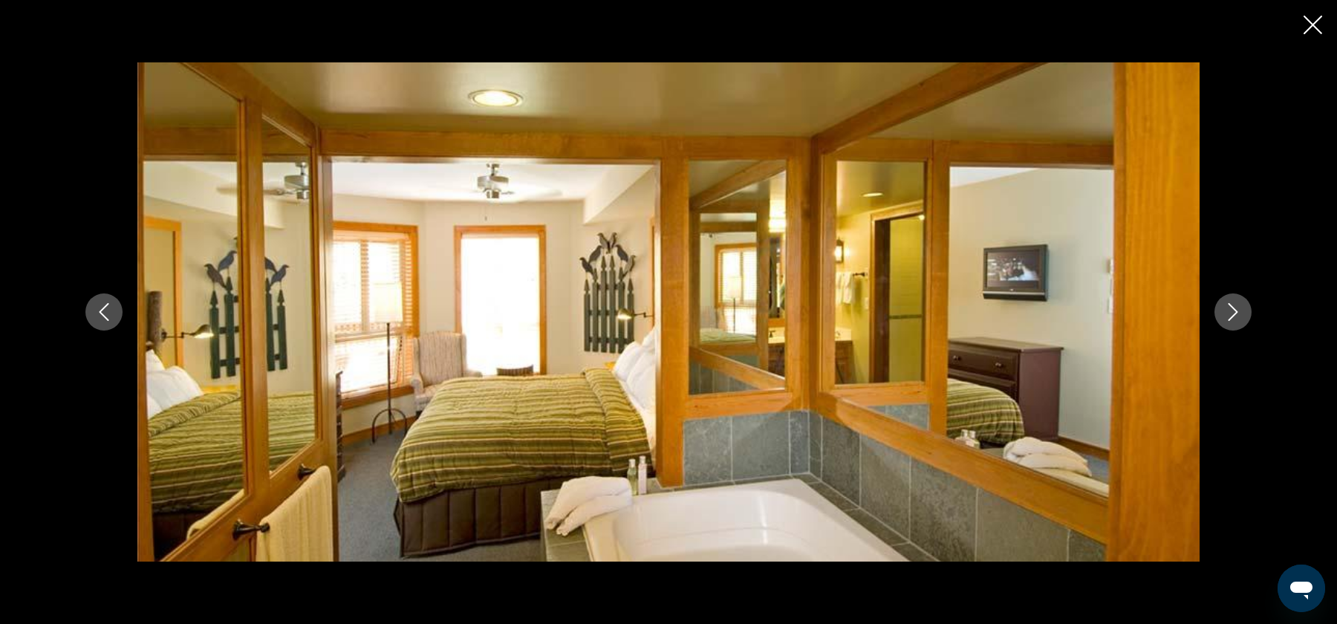
click at [1242, 312] on button "Next image" at bounding box center [1232, 311] width 37 height 37
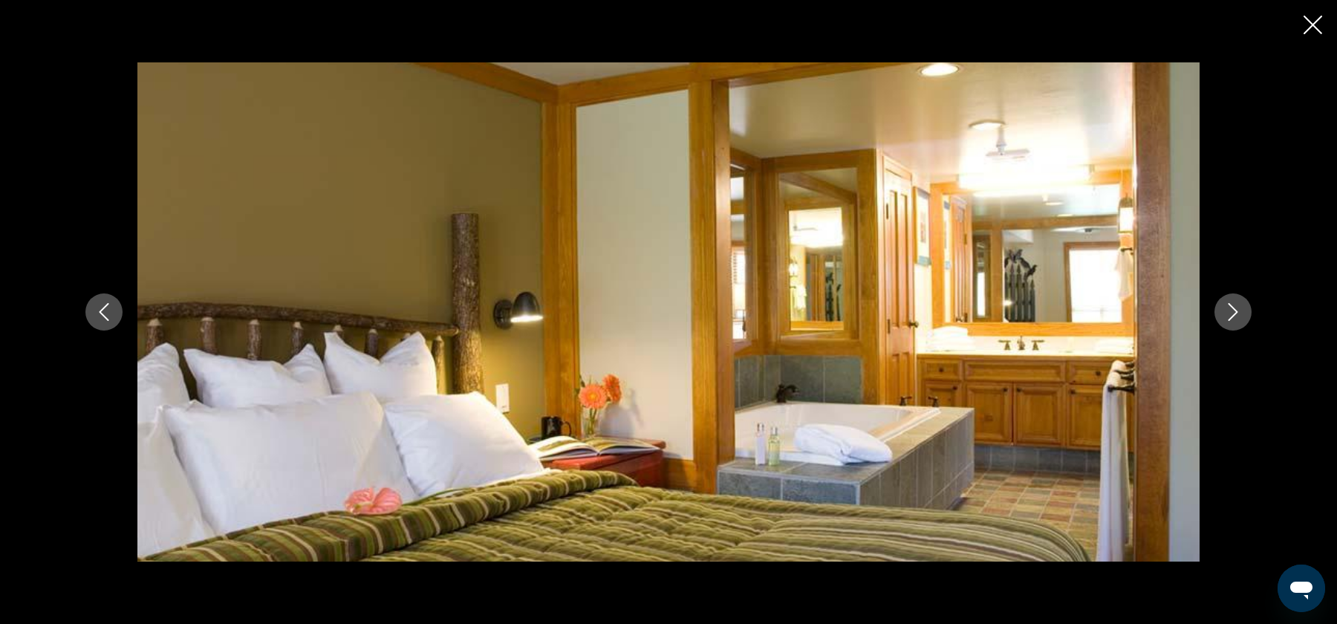
click at [1242, 313] on button "Next image" at bounding box center [1232, 311] width 37 height 37
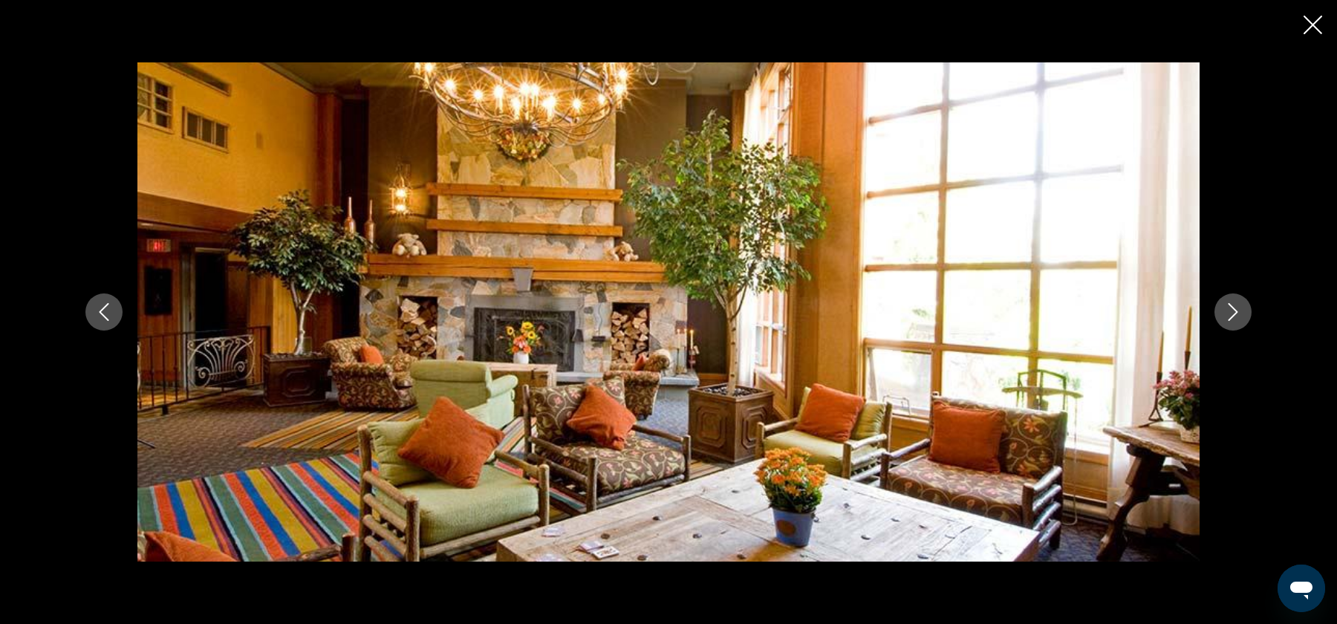
click at [1245, 317] on button "Next image" at bounding box center [1232, 311] width 37 height 37
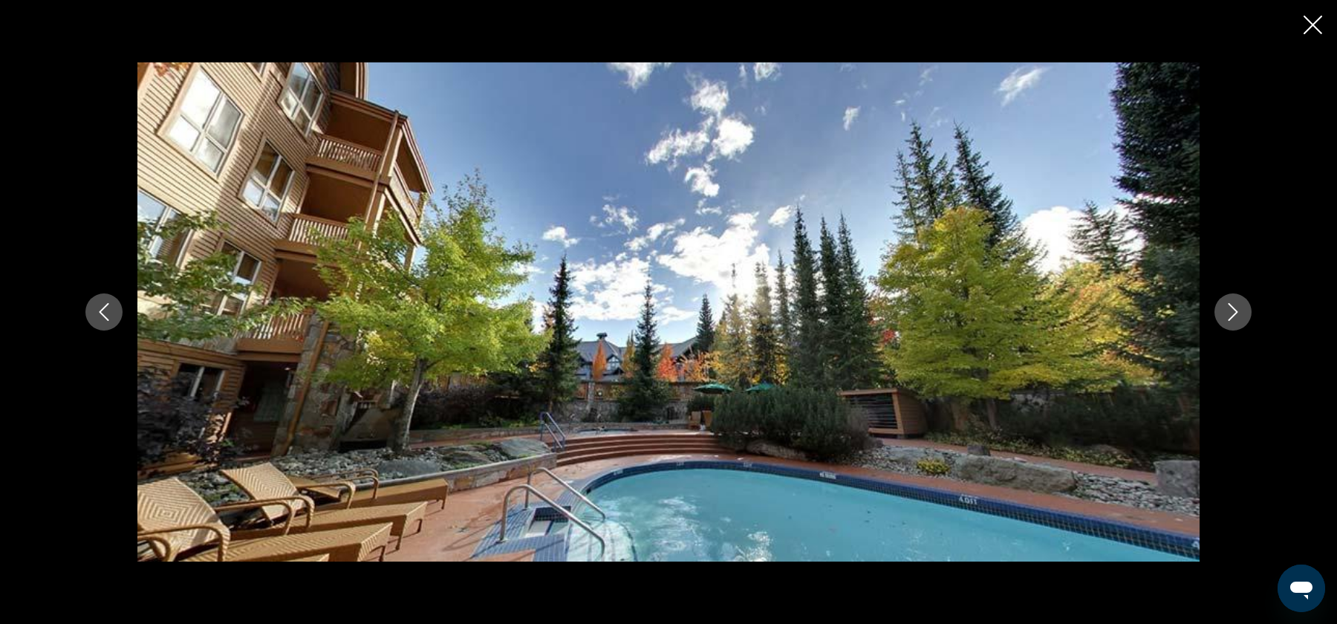
click at [1313, 26] on icon "Close slideshow" at bounding box center [1313, 25] width 19 height 19
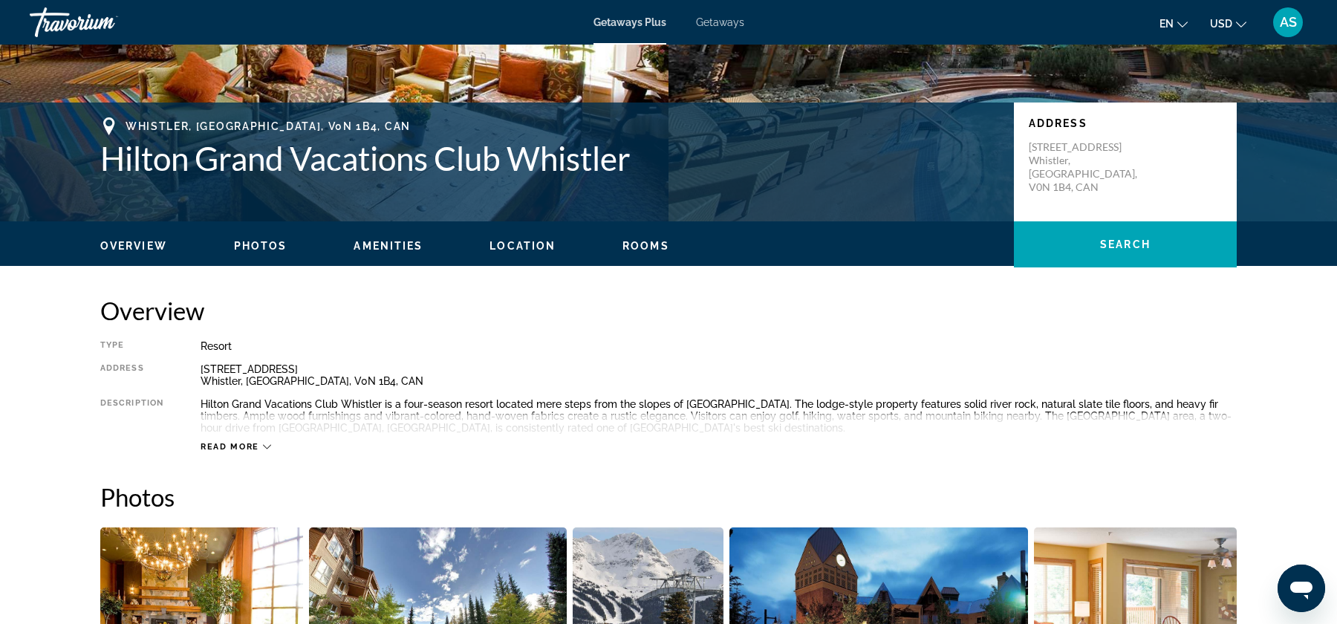
scroll to position [254, 0]
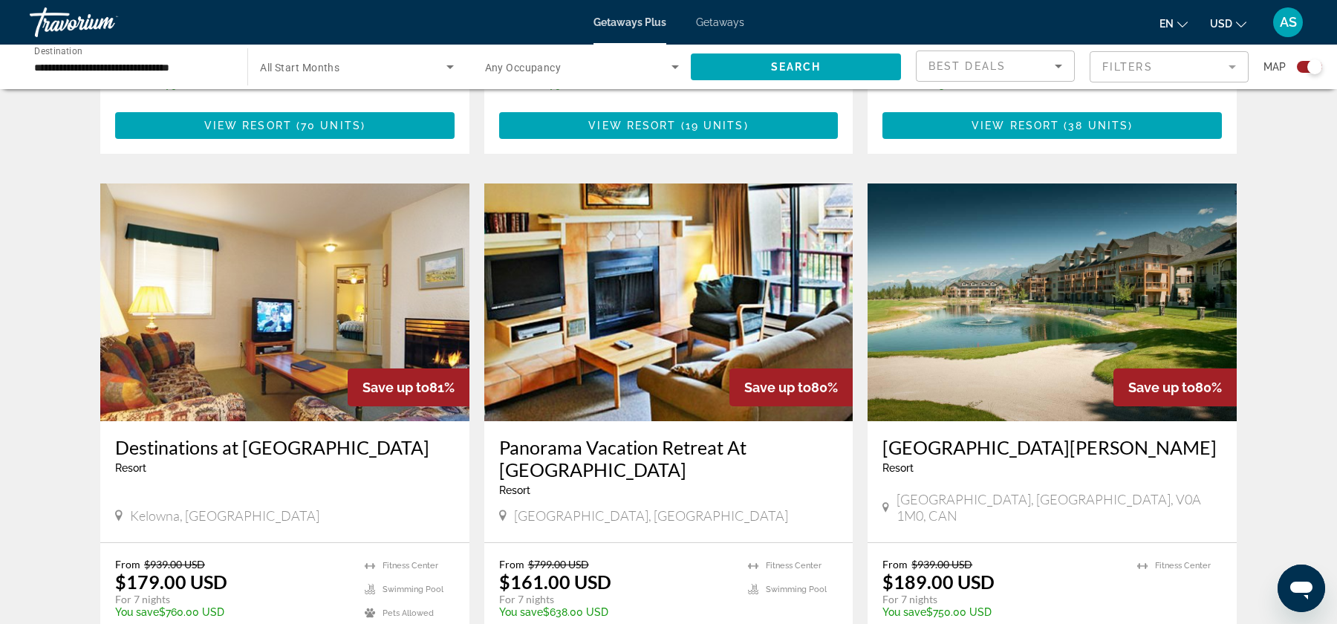
scroll to position [1572, 0]
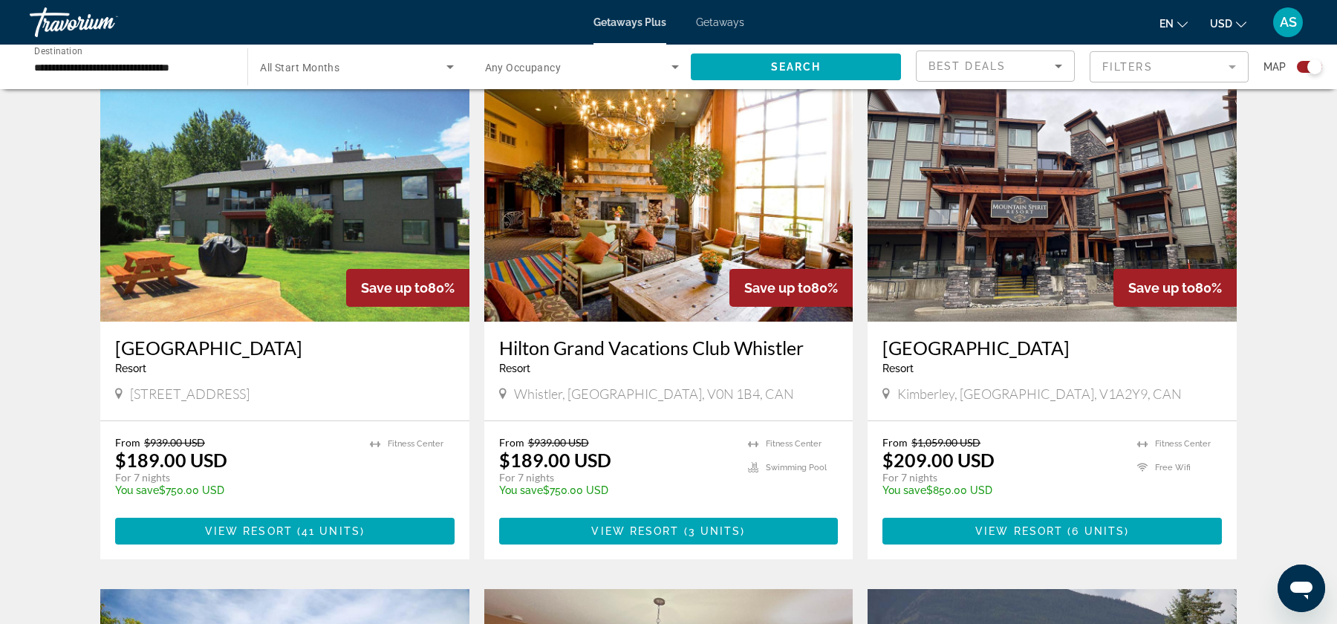
click at [663, 241] on img "Main content" at bounding box center [668, 203] width 369 height 238
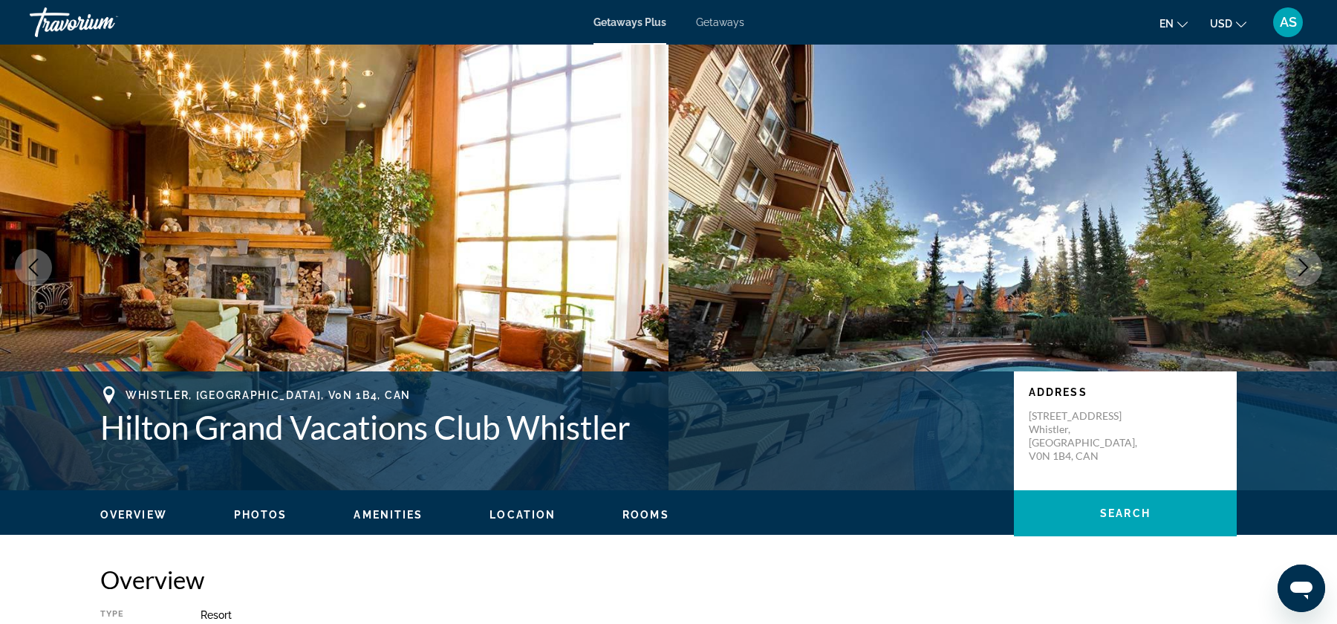
click at [260, 510] on span "Photos" at bounding box center [260, 515] width 53 height 12
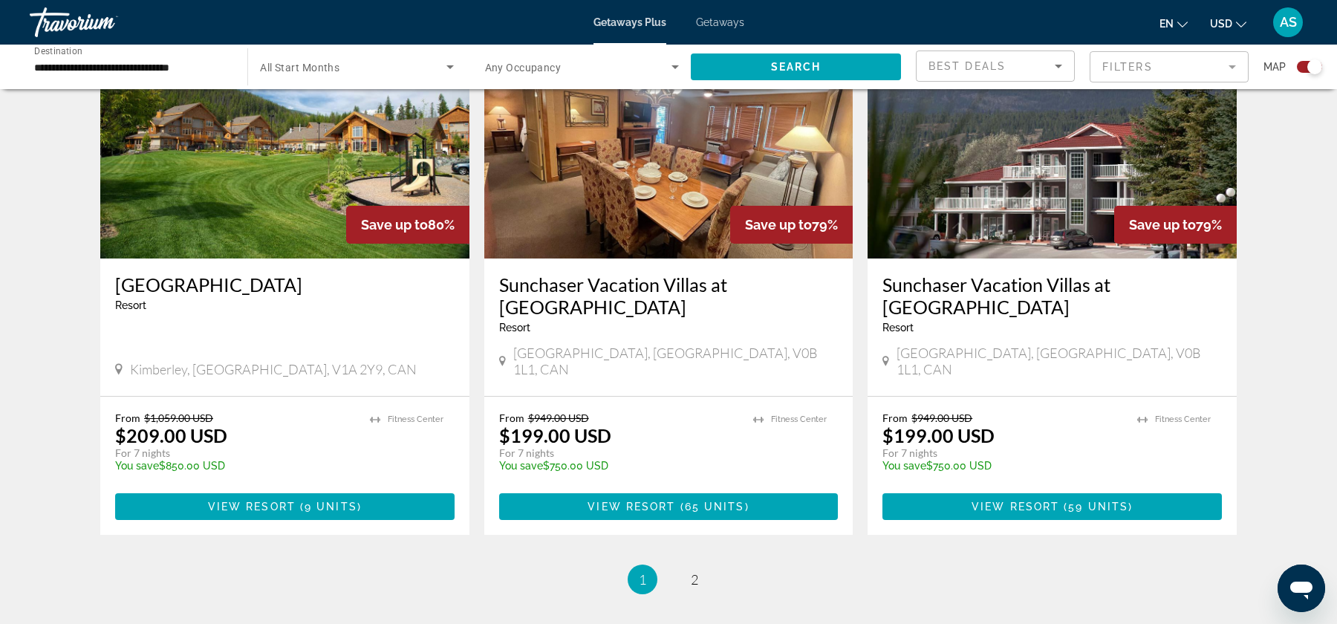
scroll to position [2260, 0]
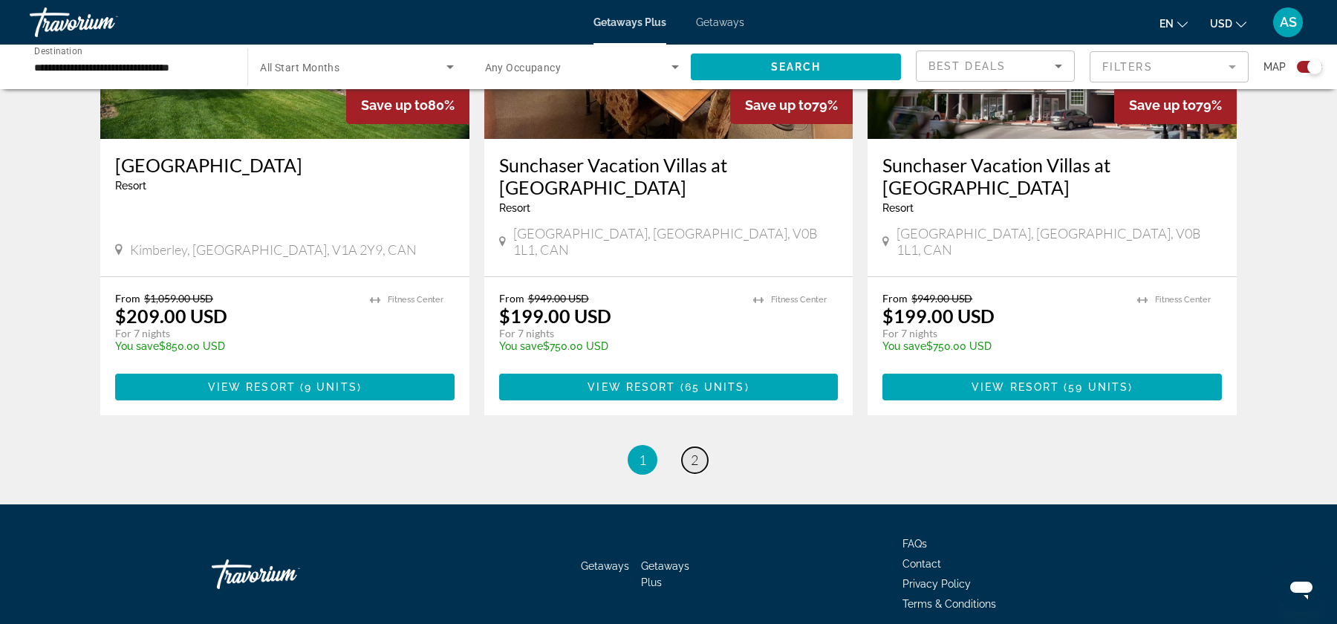
click at [697, 452] on span "2" at bounding box center [694, 460] width 7 height 16
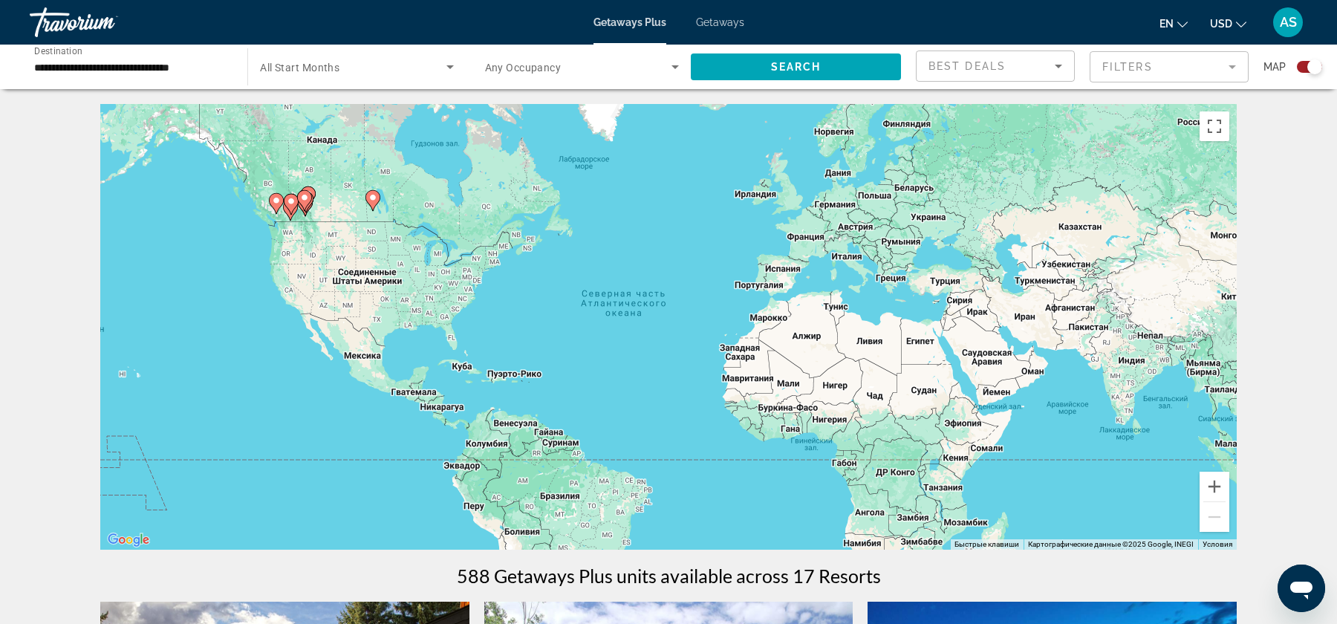
scroll to position [1250, 0]
